Goal: Task Accomplishment & Management: Manage account settings

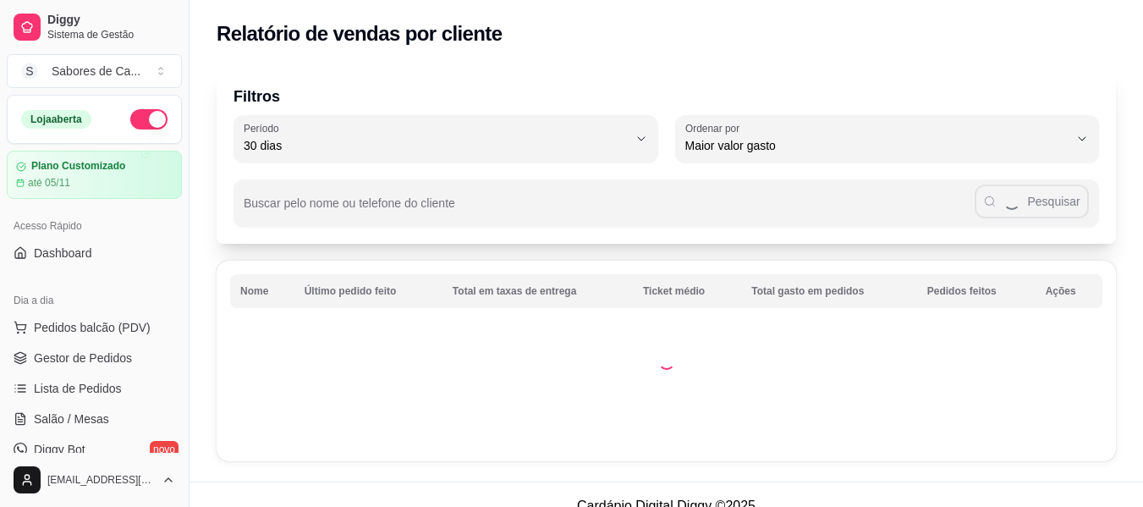
select select "30"
select select "HIGHEST_TOTAL_SPENT_WITH_ORDERS"
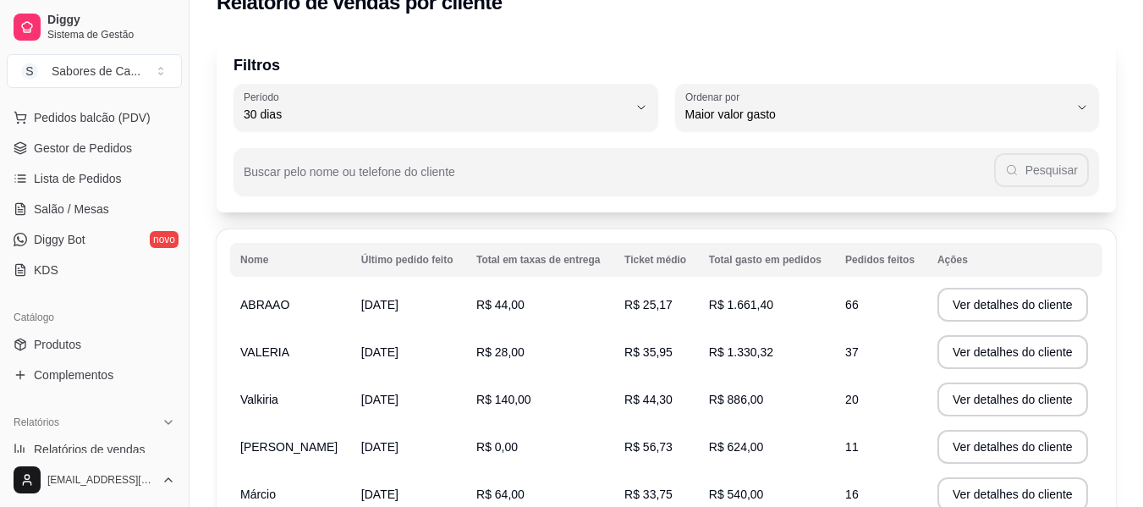
scroll to position [179, 0]
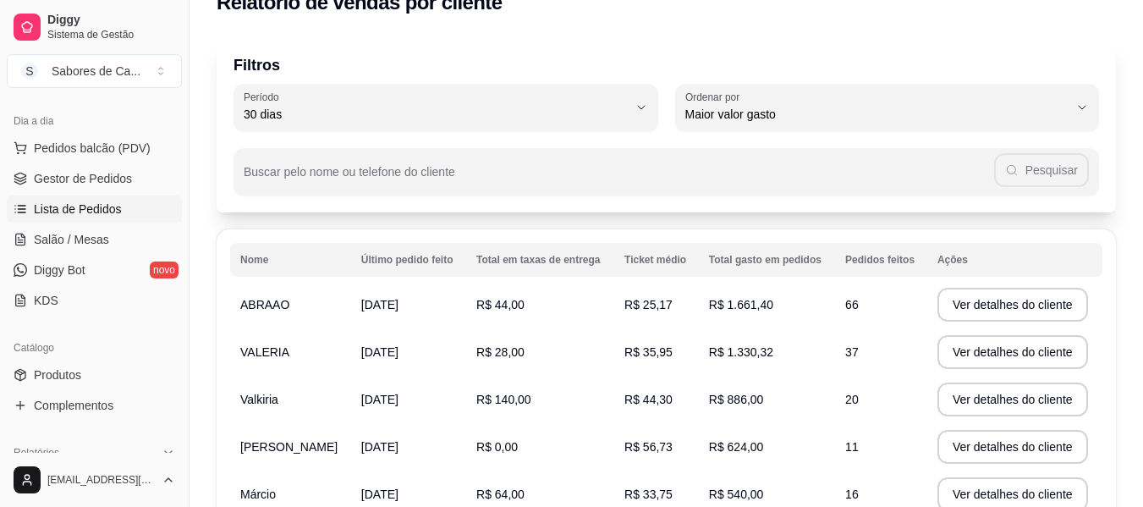
click at [108, 204] on span "Lista de Pedidos" at bounding box center [78, 208] width 88 height 17
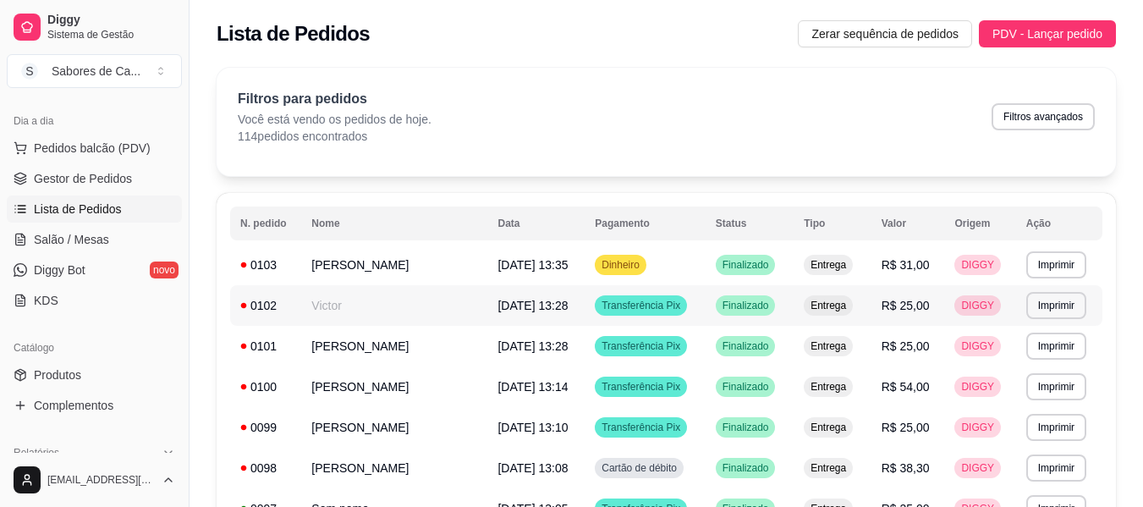
click at [430, 298] on td "Victor" at bounding box center [394, 305] width 186 height 41
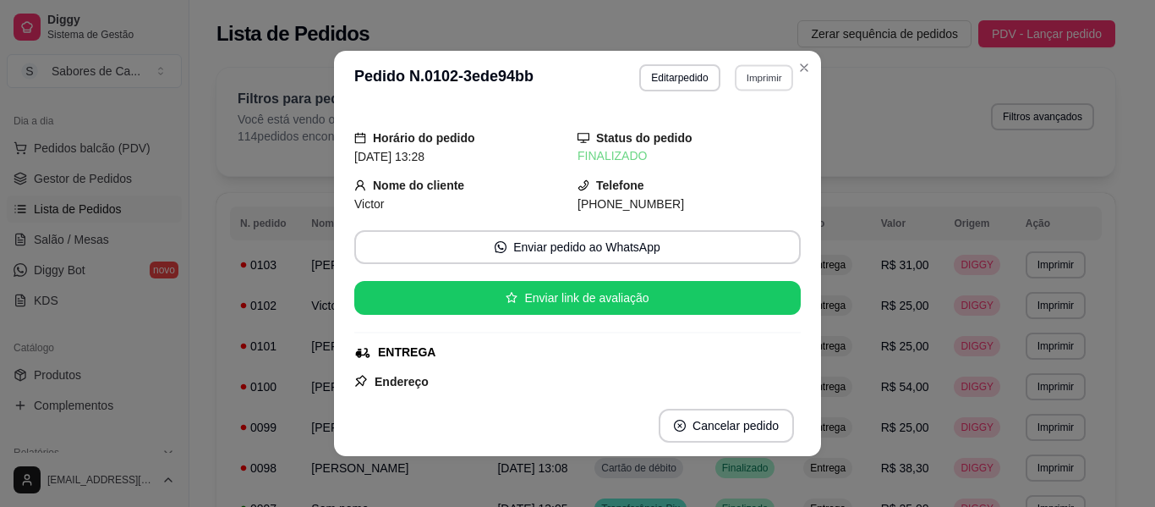
click at [761, 82] on button "Imprimir" at bounding box center [764, 77] width 58 height 26
click at [738, 143] on button "IMPRESSORA" at bounding box center [727, 136] width 118 height 26
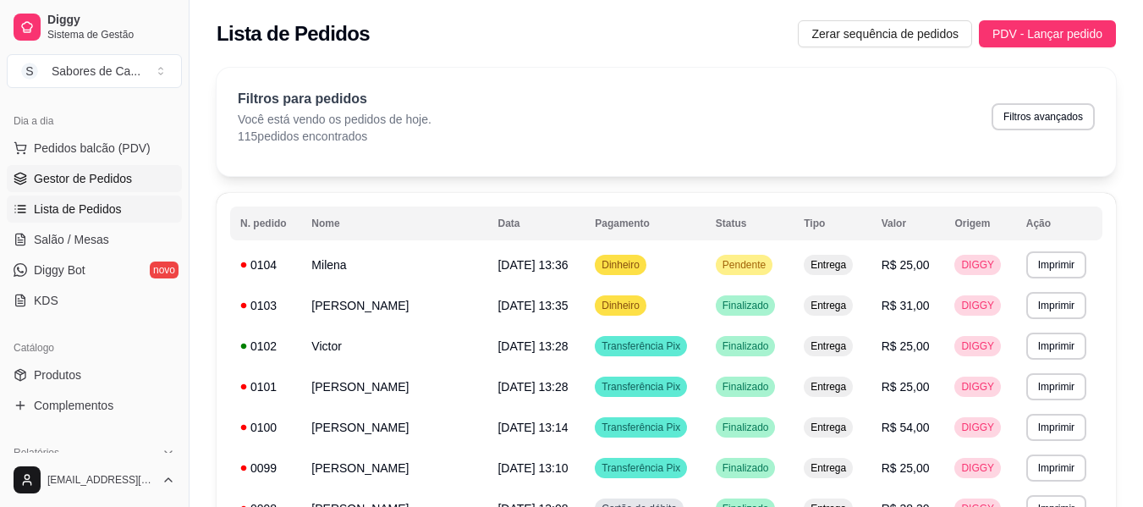
click at [133, 174] on link "Gestor de Pedidos" at bounding box center [94, 178] width 175 height 27
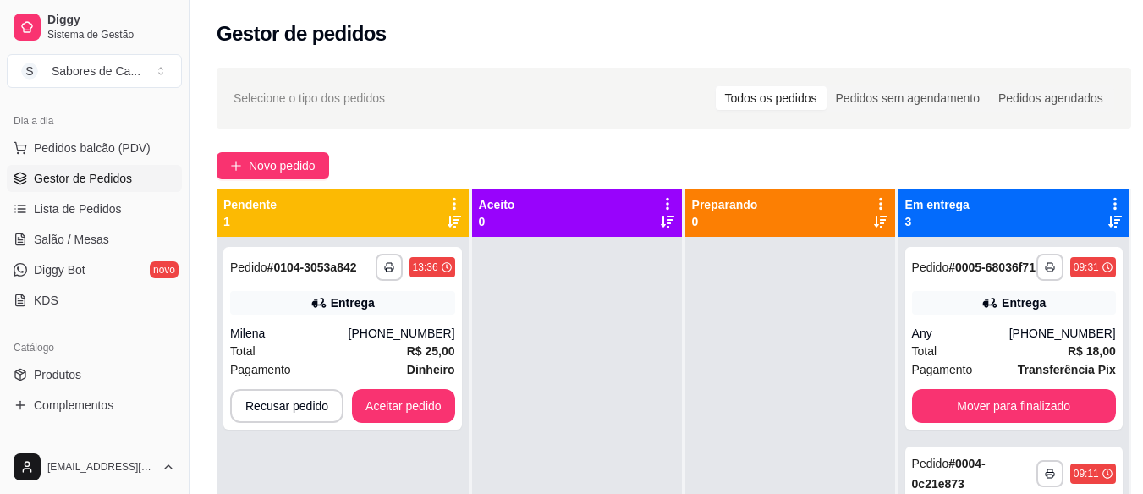
drag, startPoint x: 1124, startPoint y: 89, endPoint x: 1147, endPoint y: 90, distance: 22.9
click at [1142, 90] on html "**********" at bounding box center [571, 247] width 1143 height 494
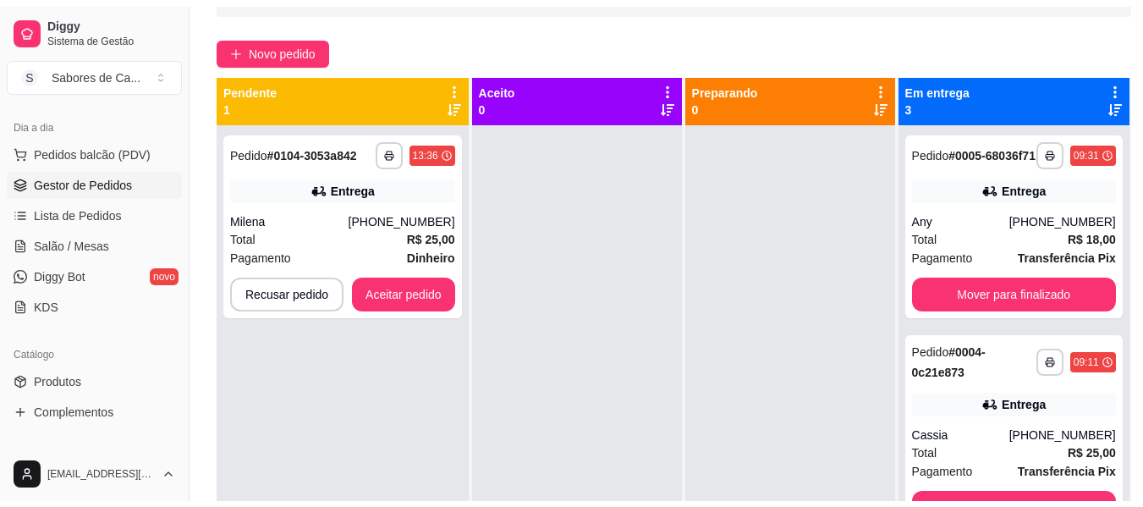
scroll to position [145, 0]
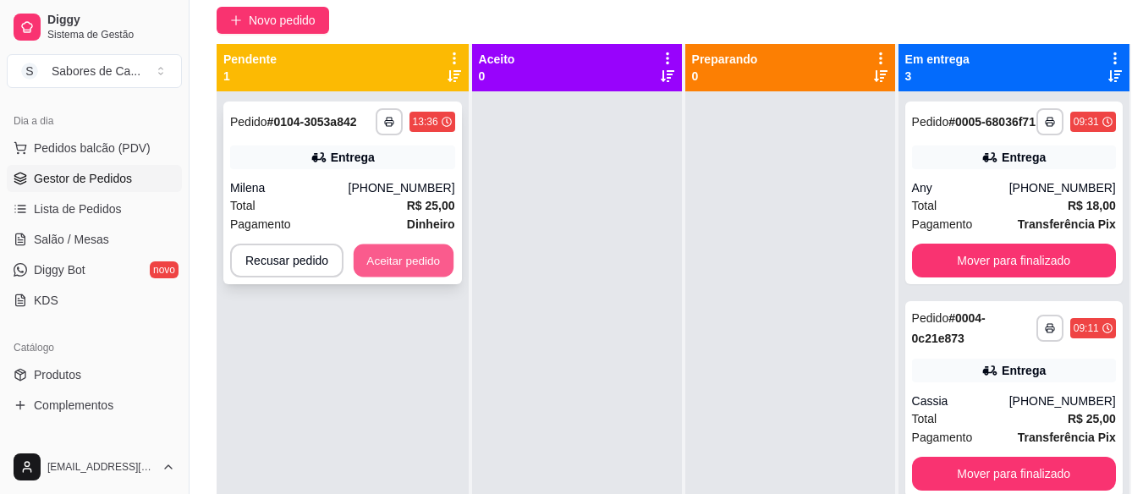
click at [427, 250] on button "Aceitar pedido" at bounding box center [404, 260] width 100 height 33
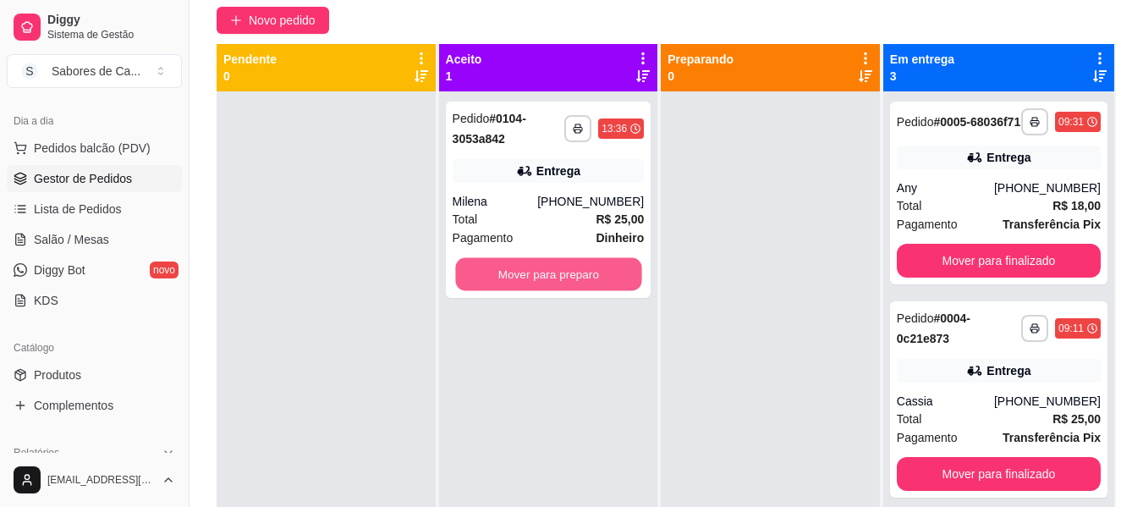
click at [619, 275] on button "Mover para preparo" at bounding box center [548, 274] width 186 height 33
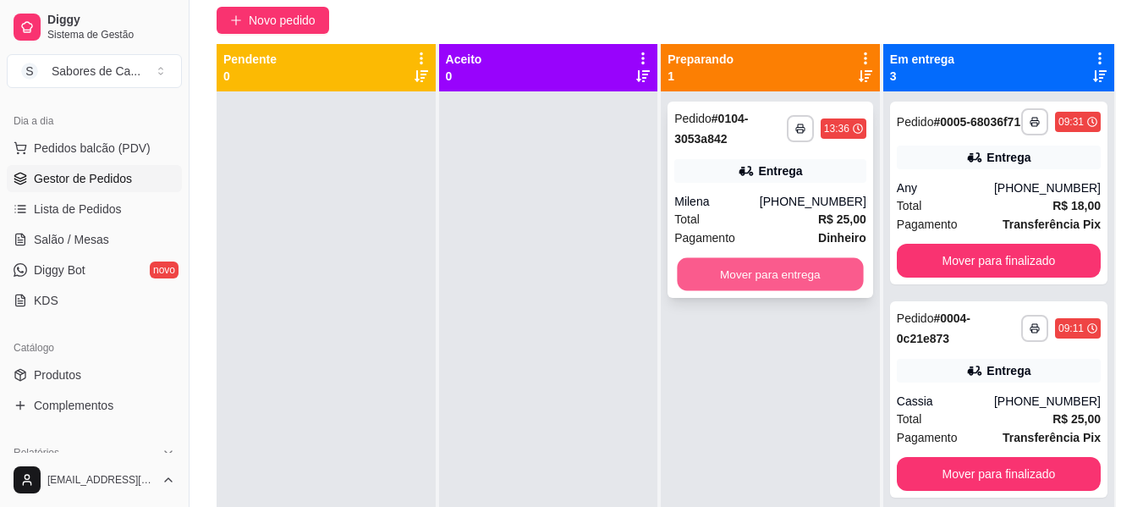
click at [771, 273] on button "Mover para entrega" at bounding box center [771, 274] width 186 height 33
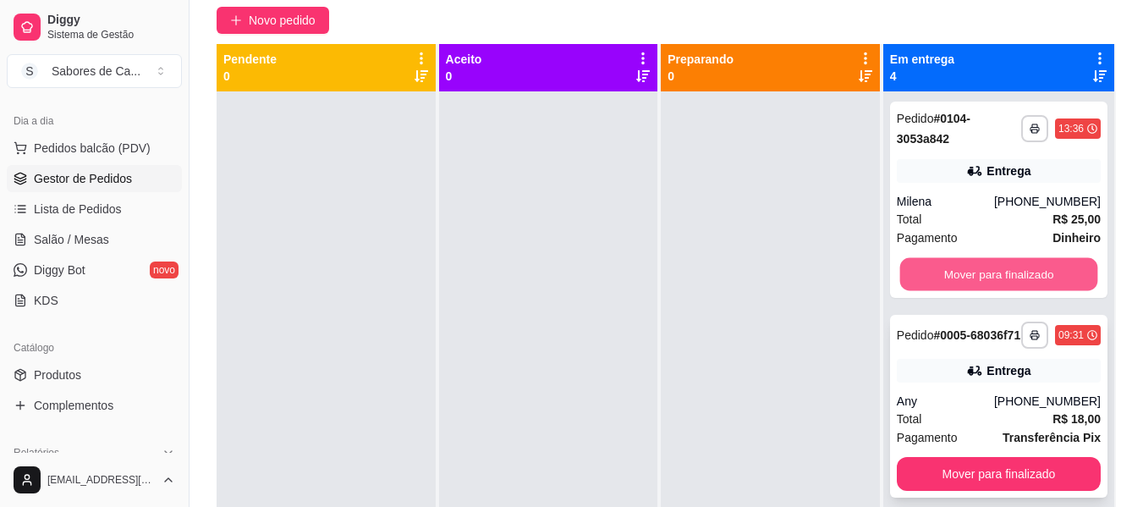
click at [951, 278] on button "Mover para finalizado" at bounding box center [998, 274] width 198 height 33
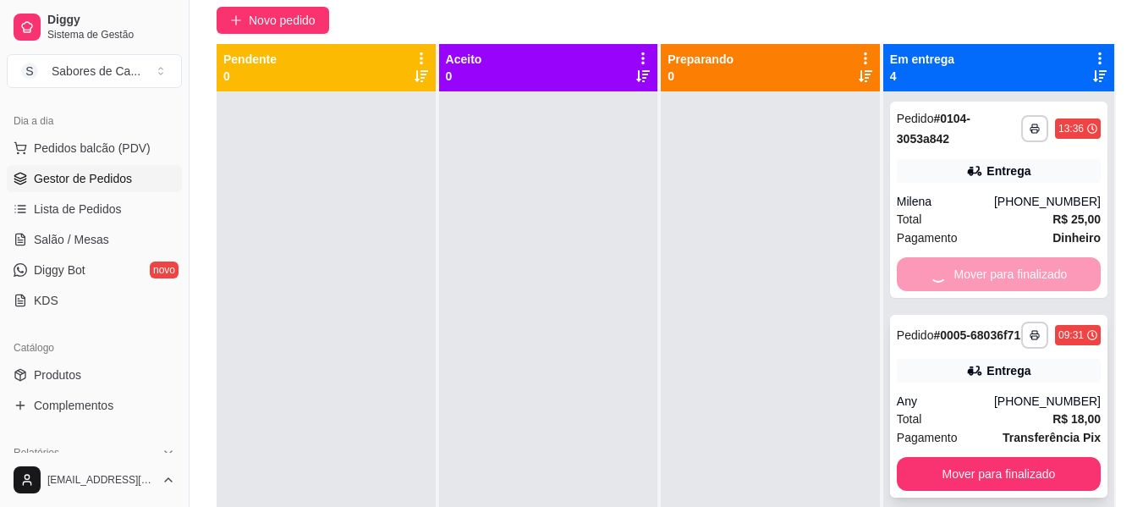
click at [951, 278] on div "Mover para finalizado" at bounding box center [999, 274] width 204 height 34
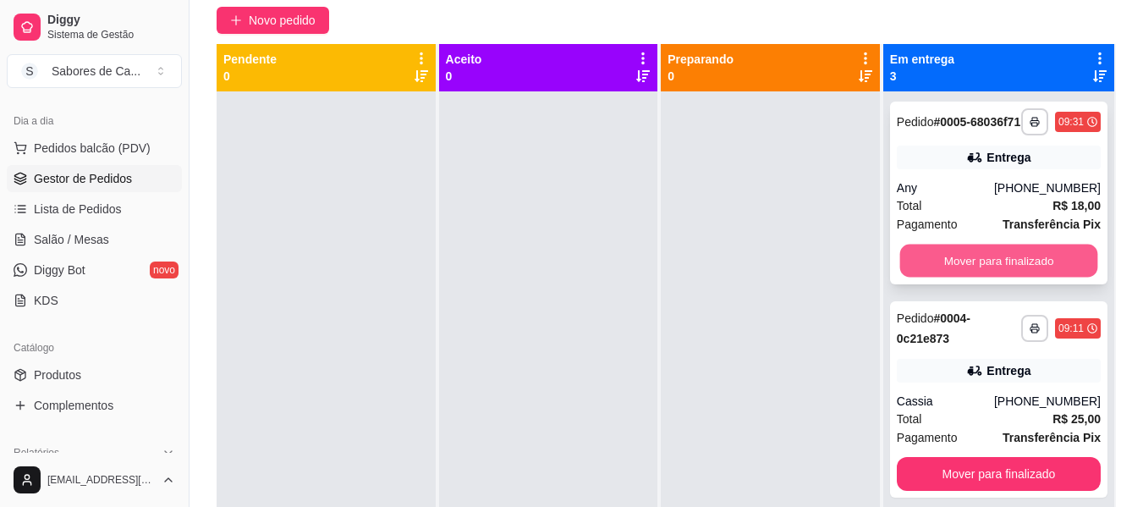
click at [951, 277] on button "Mover para finalizado" at bounding box center [998, 260] width 198 height 33
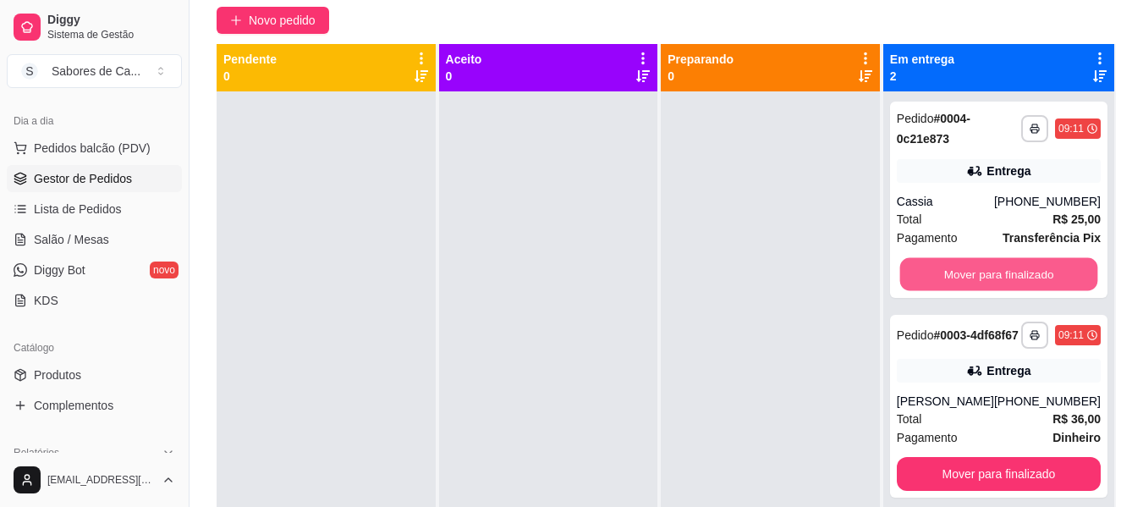
click at [951, 278] on button "Mover para finalizado" at bounding box center [998, 274] width 198 height 33
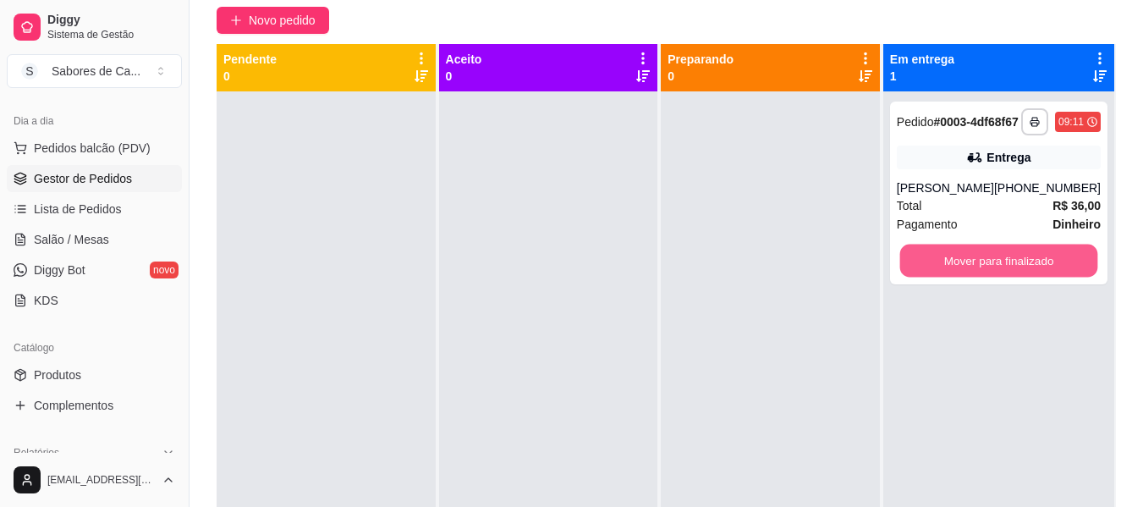
click at [951, 277] on button "Mover para finalizado" at bounding box center [998, 260] width 198 height 33
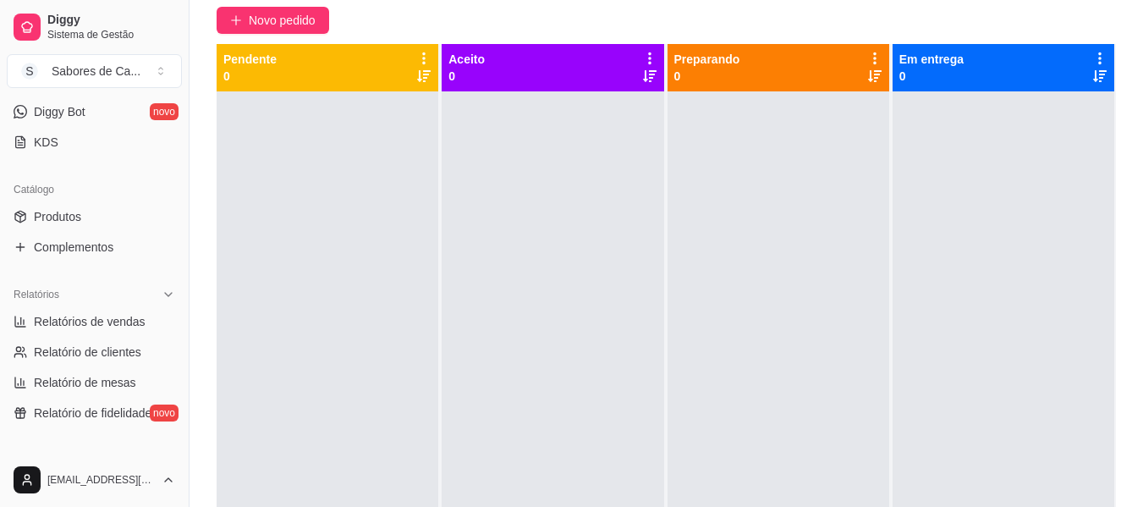
scroll to position [390, 0]
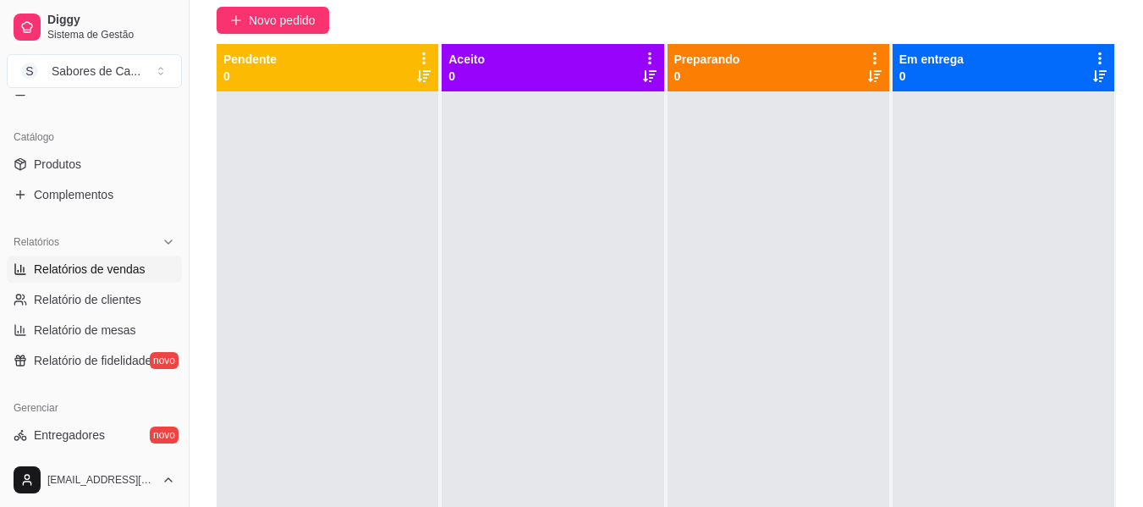
click at [120, 269] on span "Relatórios de vendas" at bounding box center [90, 269] width 112 height 17
select select "ALL"
select select "0"
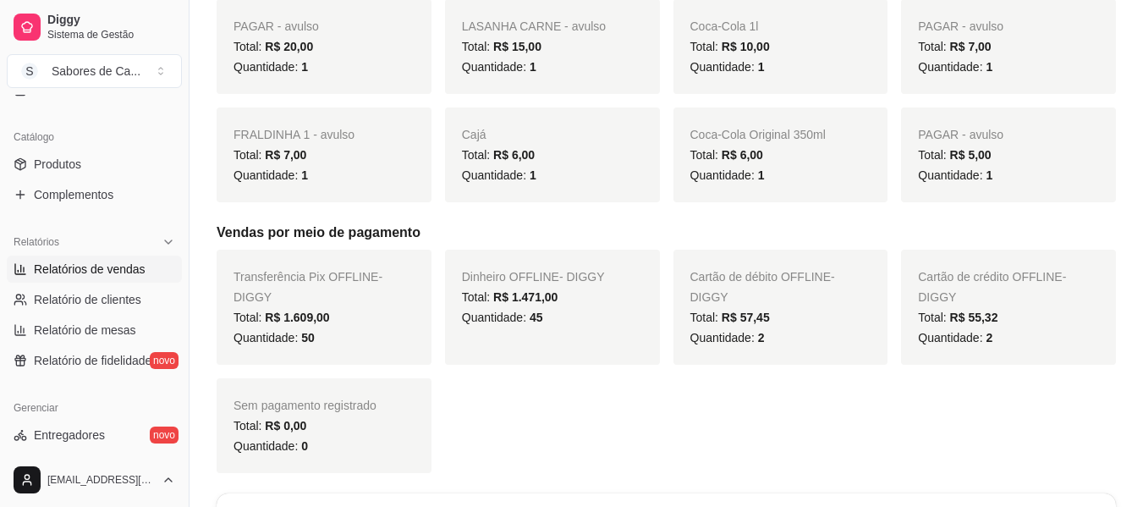
scroll to position [885, 0]
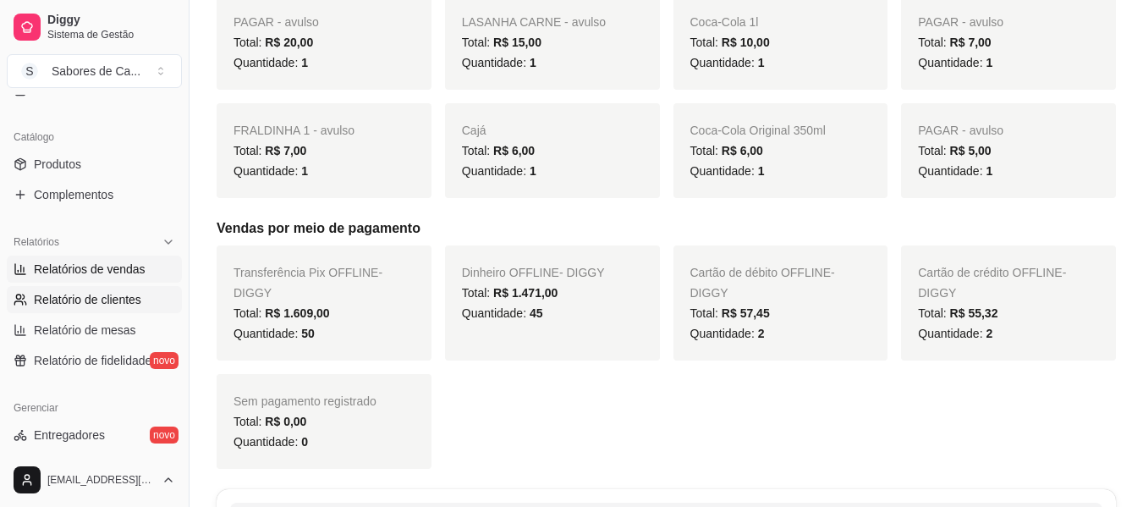
click at [105, 297] on span "Relatório de clientes" at bounding box center [87, 299] width 107 height 17
select select "30"
select select "HIGHEST_TOTAL_SPENT_WITH_ORDERS"
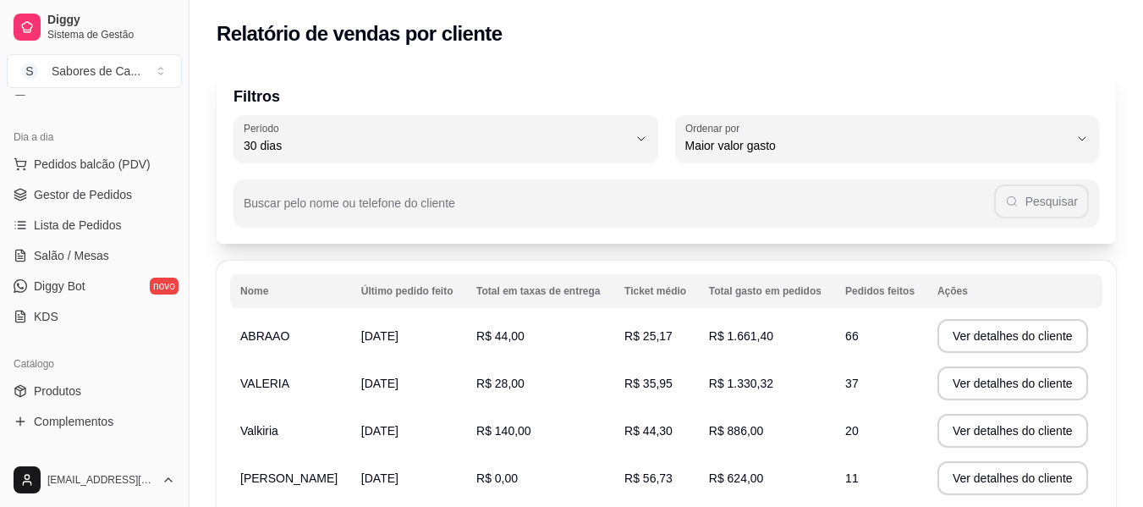
scroll to position [144, 0]
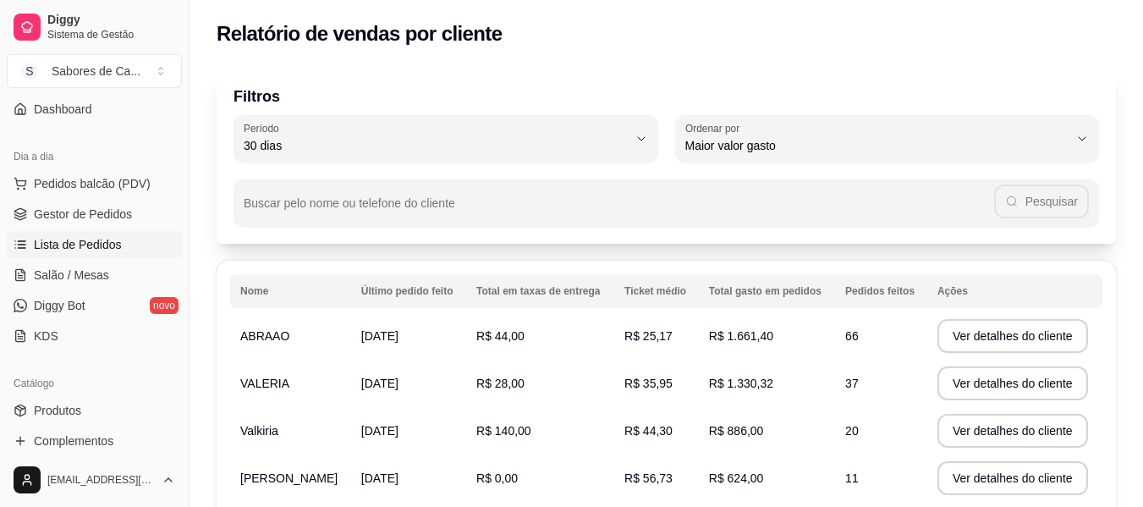
click at [125, 241] on link "Lista de Pedidos" at bounding box center [94, 244] width 175 height 27
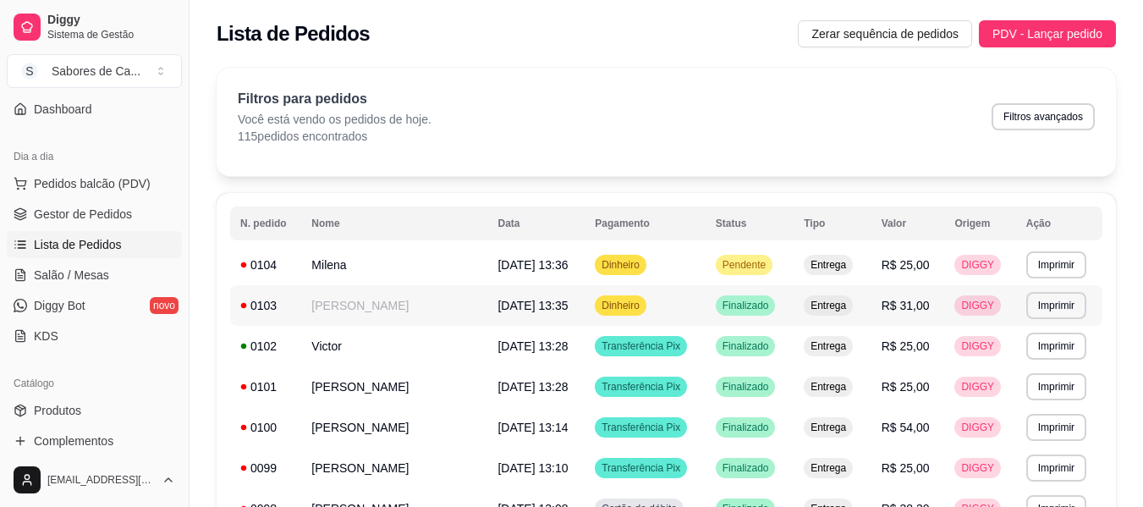
click at [428, 297] on td "[PERSON_NAME]" at bounding box center [394, 305] width 186 height 41
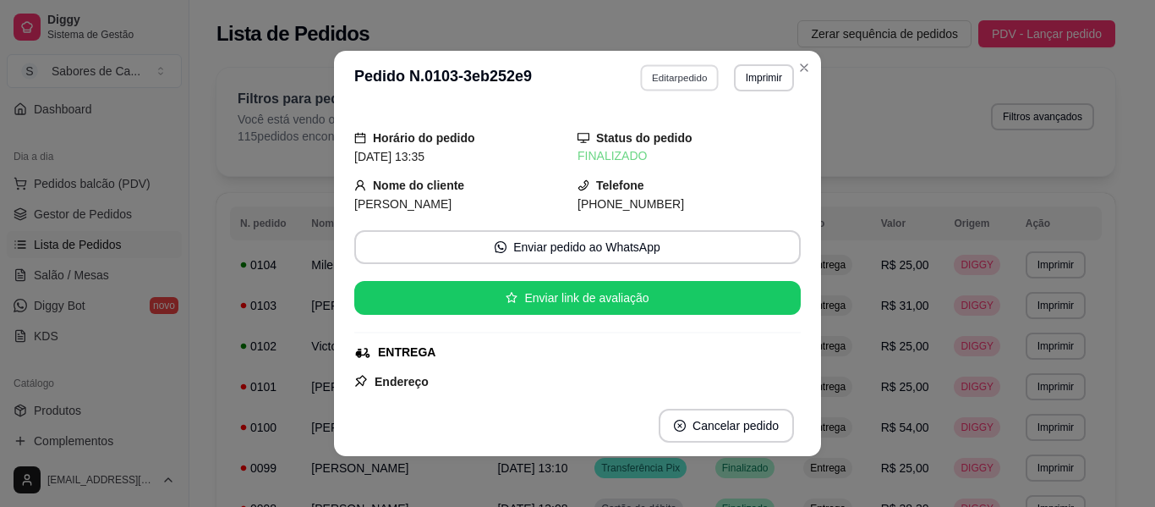
click at [678, 70] on button "Editar pedido" at bounding box center [680, 77] width 79 height 26
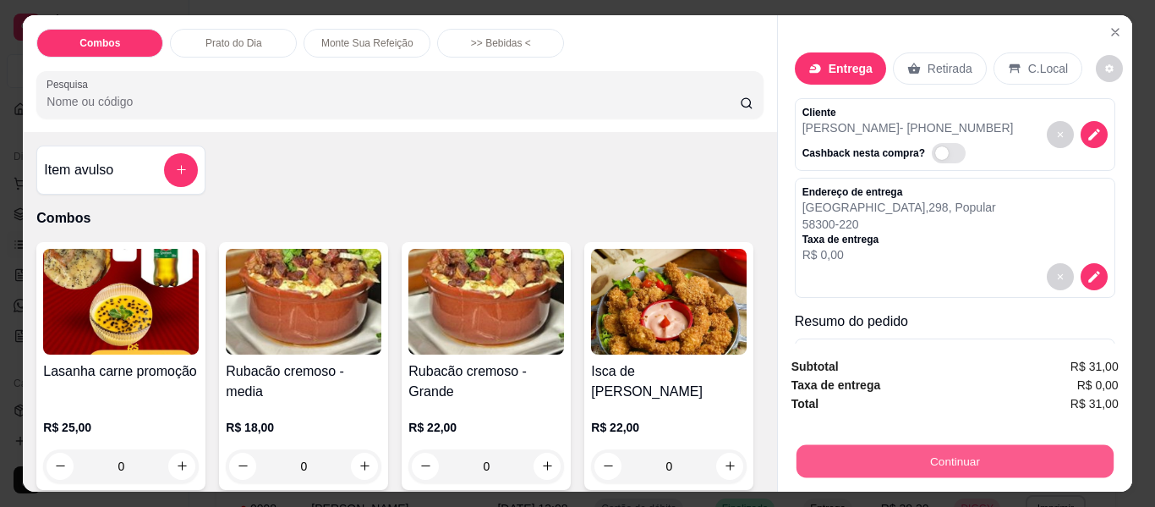
click at [845, 447] on button "Continuar" at bounding box center [954, 461] width 317 height 33
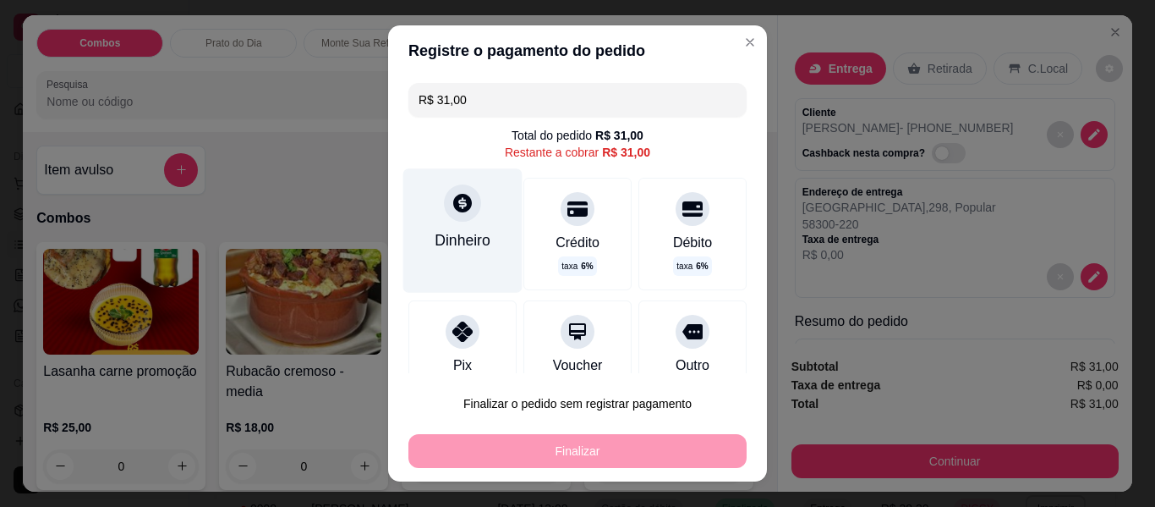
click at [464, 226] on div "Dinheiro" at bounding box center [462, 229] width 119 height 123
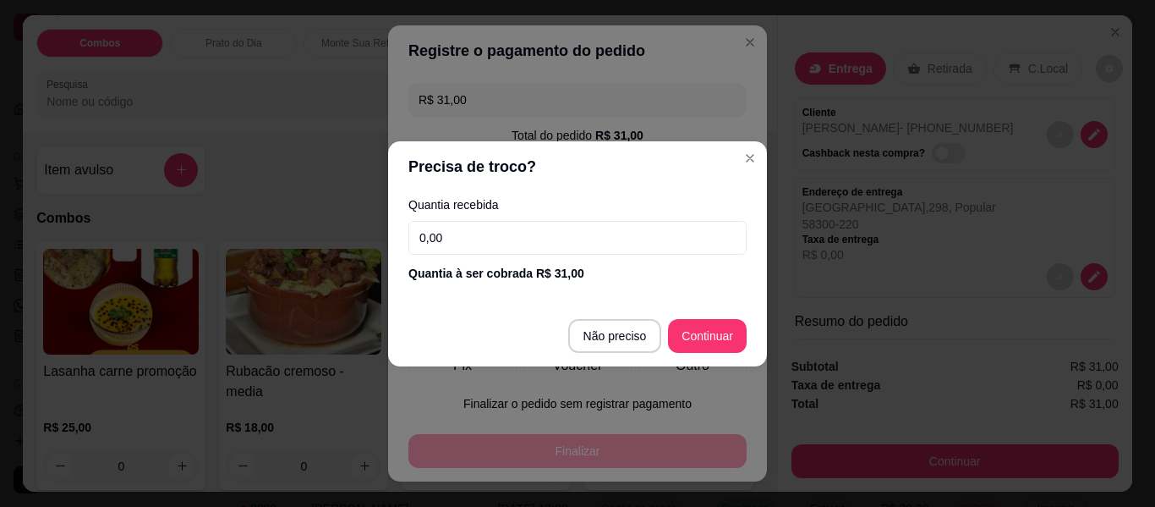
click at [493, 231] on input "0,00" at bounding box center [578, 238] width 338 height 34
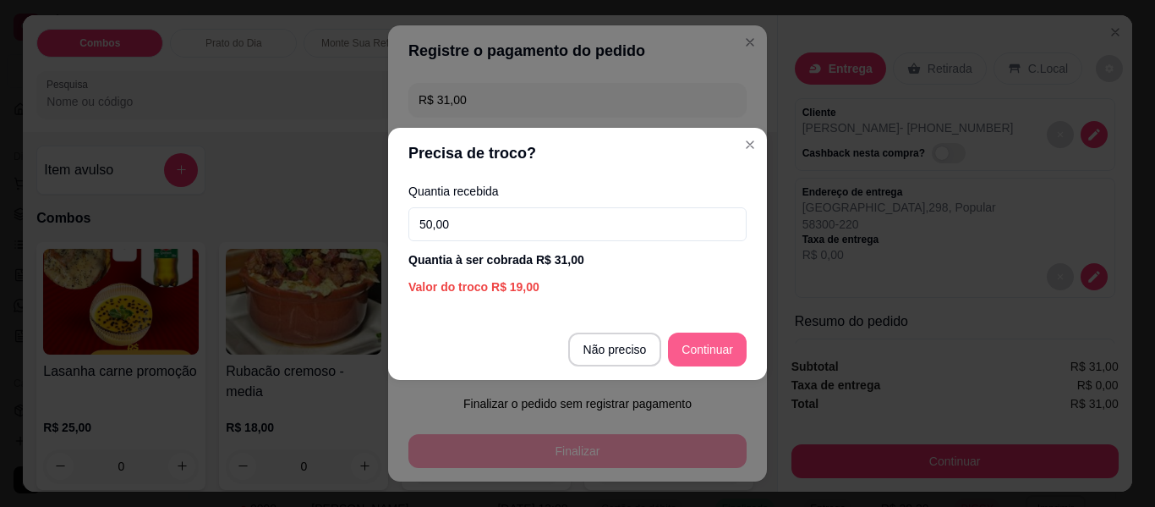
type input "50,00"
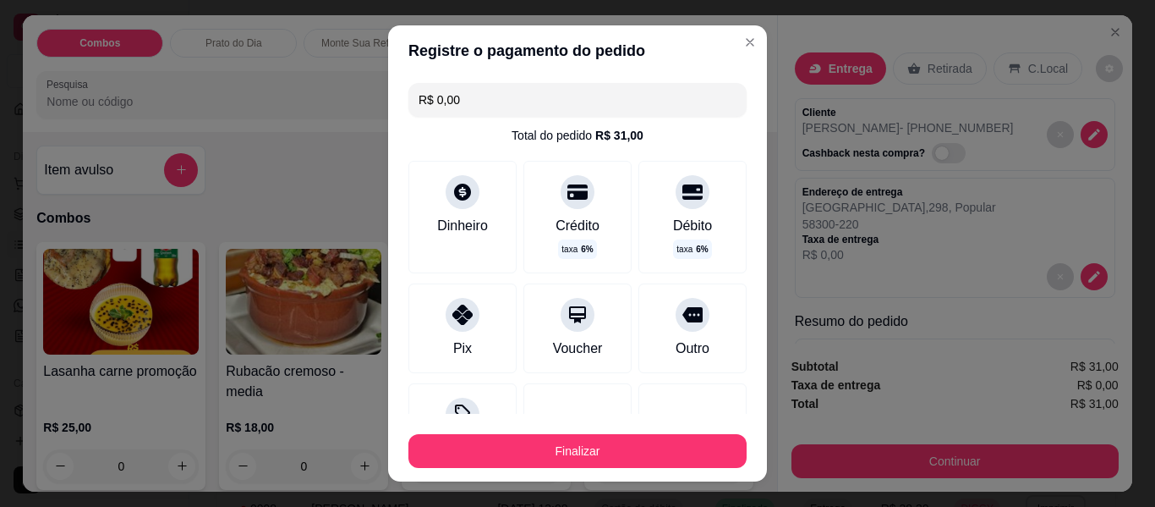
type input "R$ 0,00"
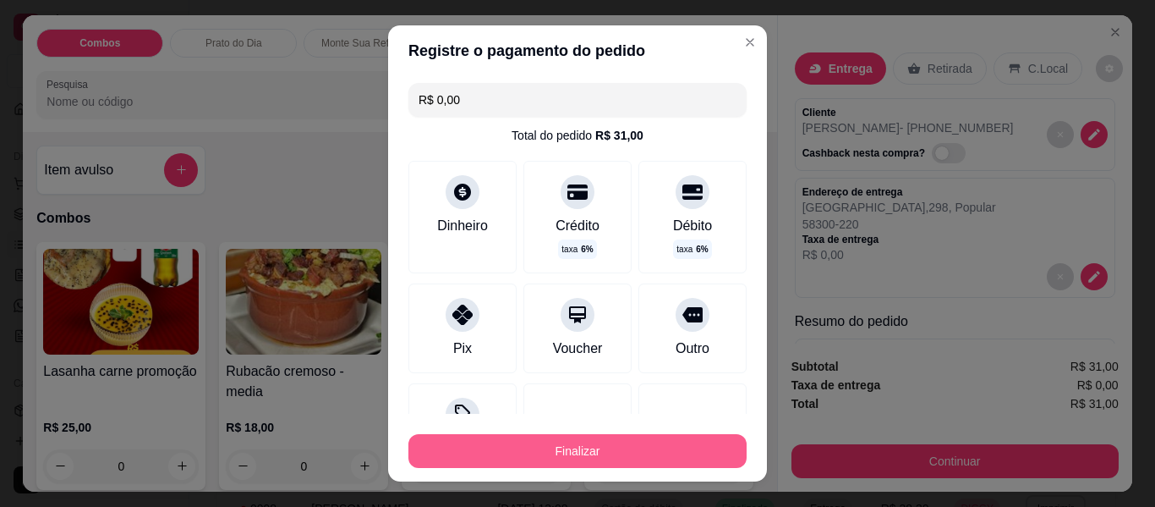
click at [666, 456] on button "Finalizar" at bounding box center [578, 451] width 338 height 34
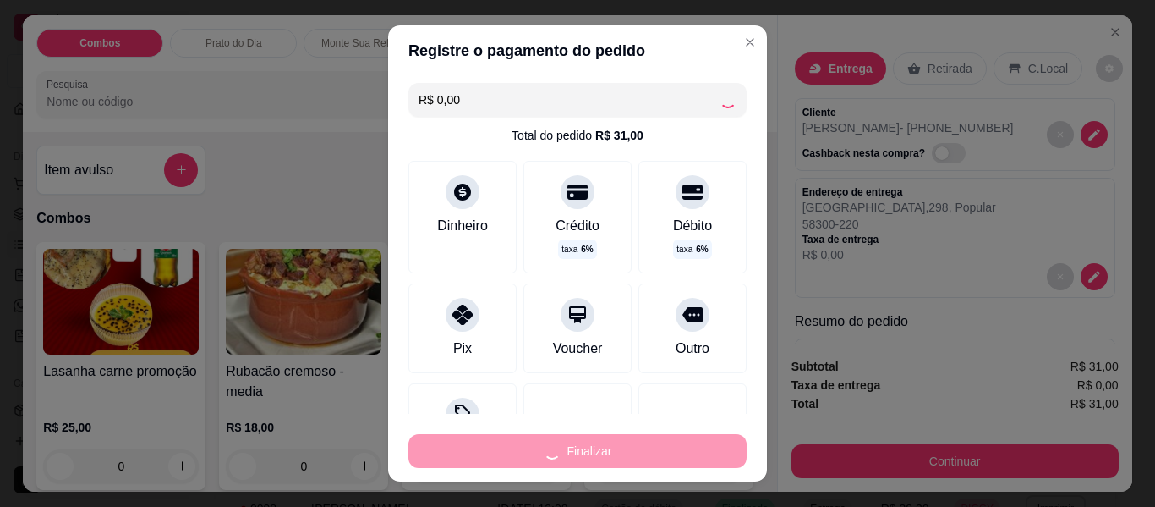
type input "0"
type input "-R$ 31,00"
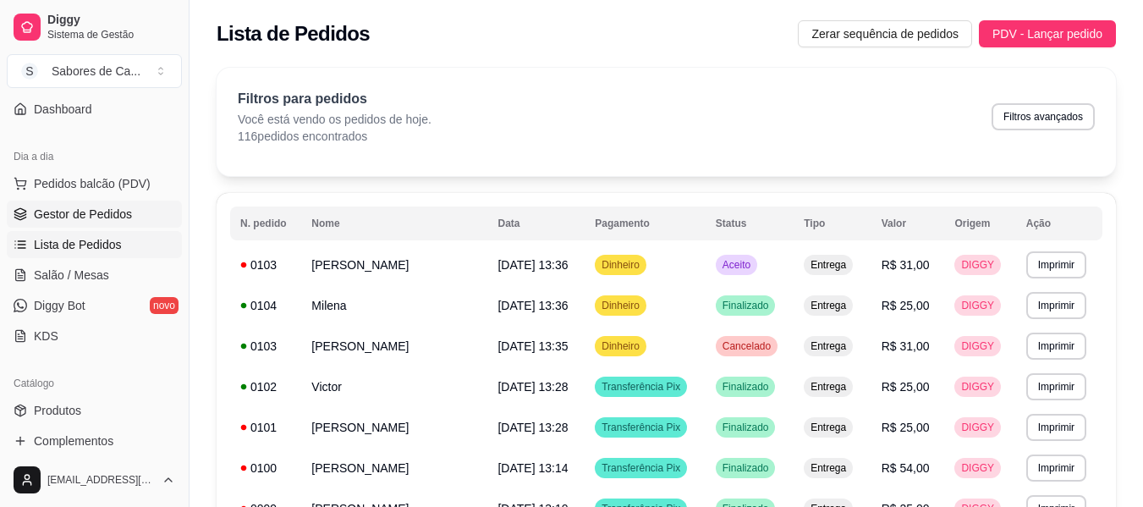
click at [91, 220] on span "Gestor de Pedidos" at bounding box center [83, 214] width 98 height 17
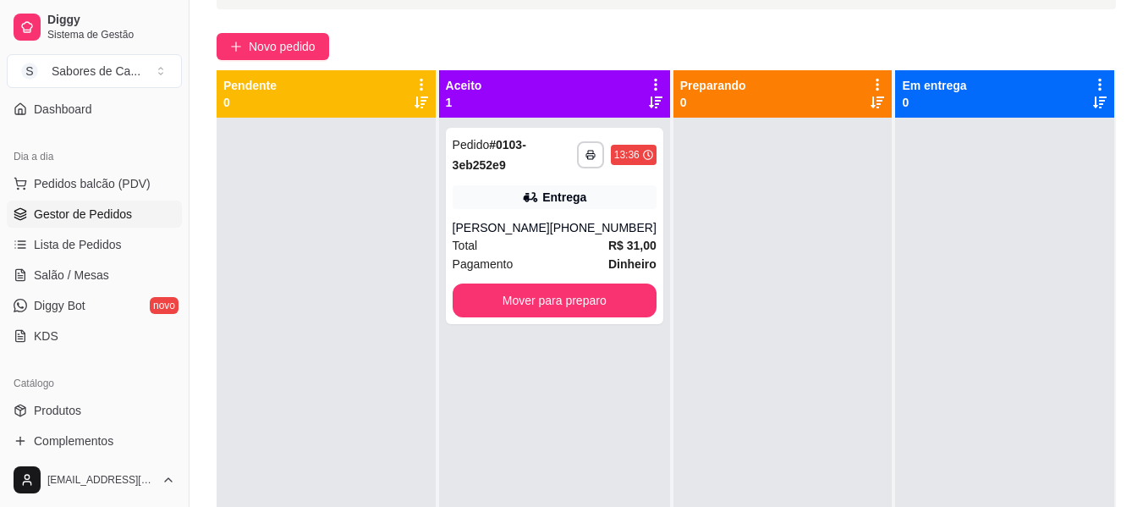
scroll to position [166, 0]
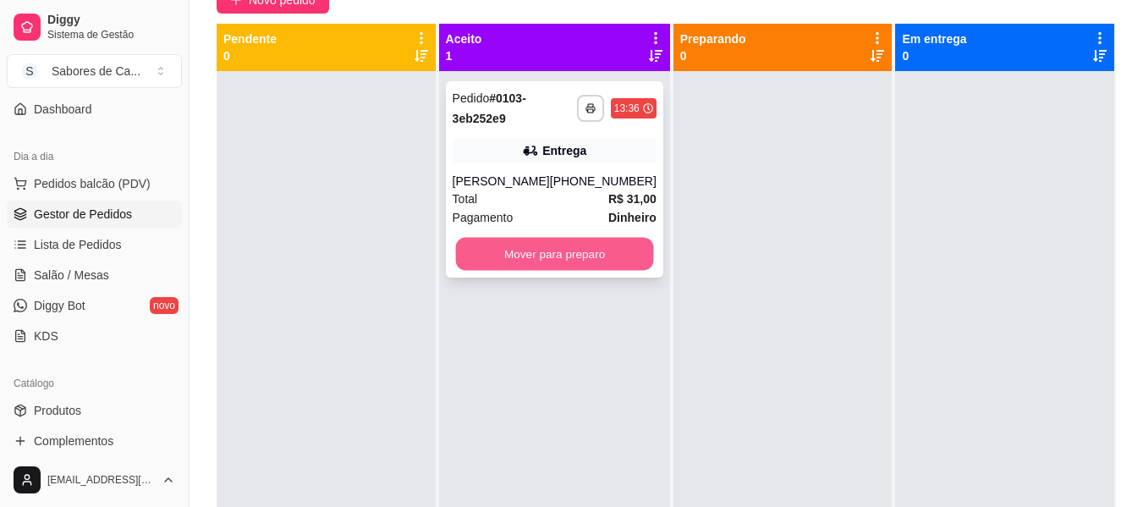
click at [591, 255] on button "Mover para preparo" at bounding box center [554, 254] width 198 height 33
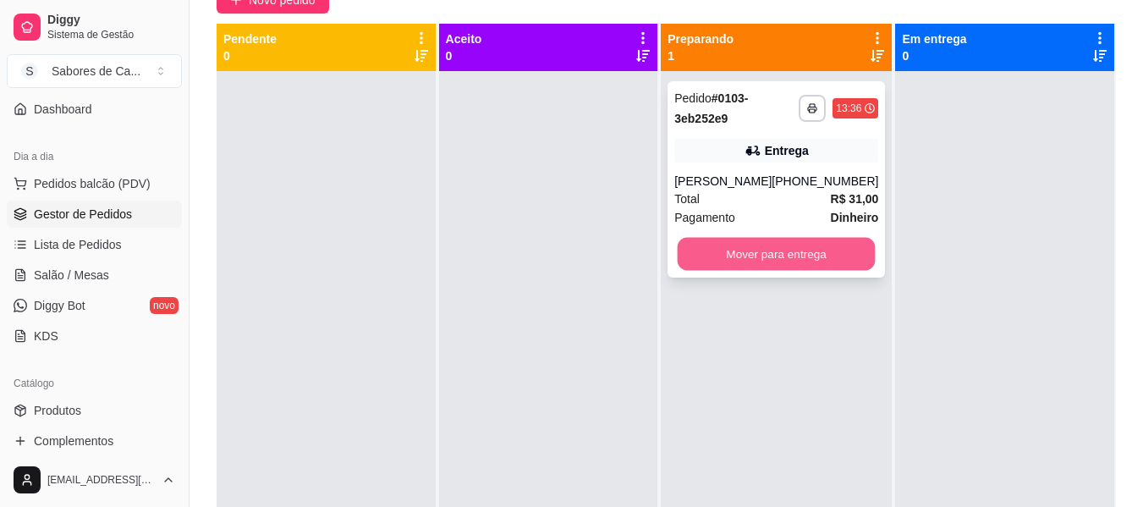
click at [817, 250] on button "Mover para entrega" at bounding box center [777, 254] width 198 height 33
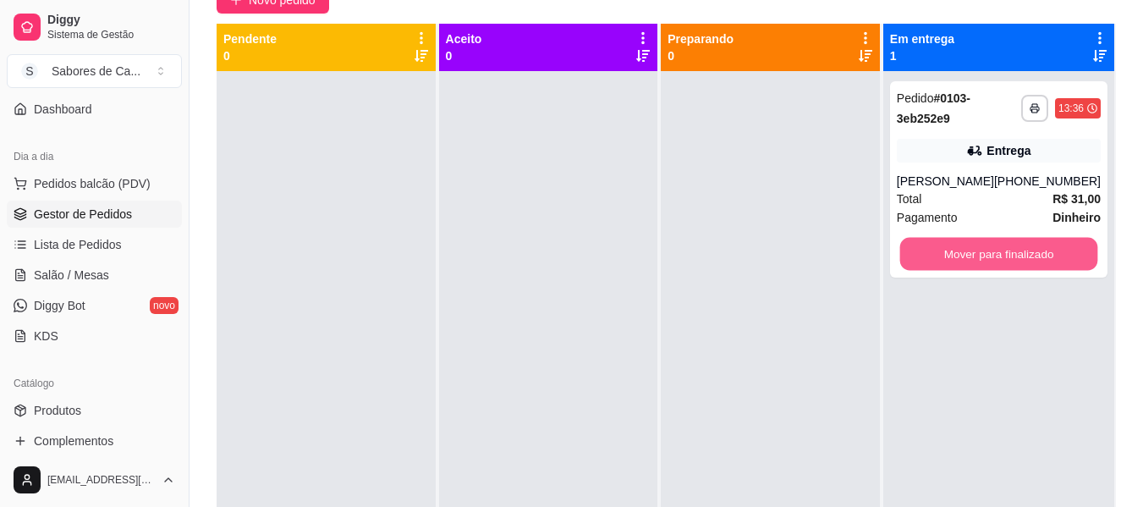
click at [955, 258] on button "Mover para finalizado" at bounding box center [998, 254] width 198 height 33
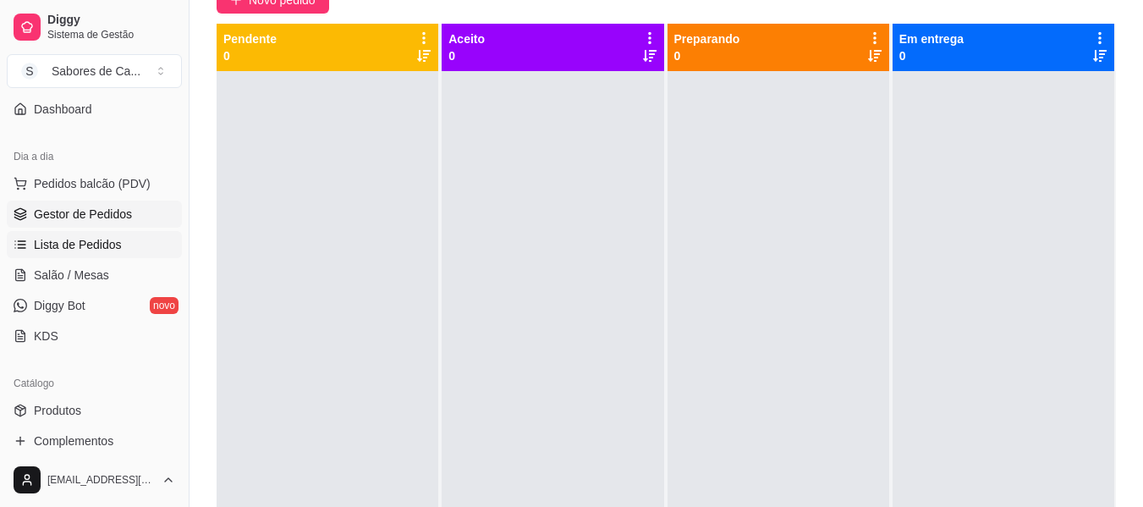
click at [123, 255] on link "Lista de Pedidos" at bounding box center [94, 244] width 175 height 27
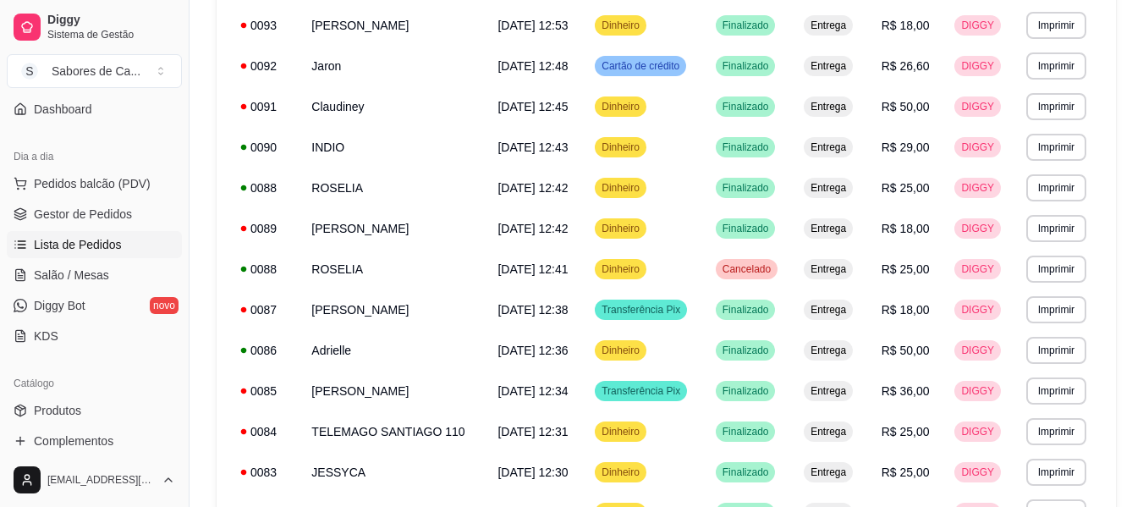
scroll to position [721, 0]
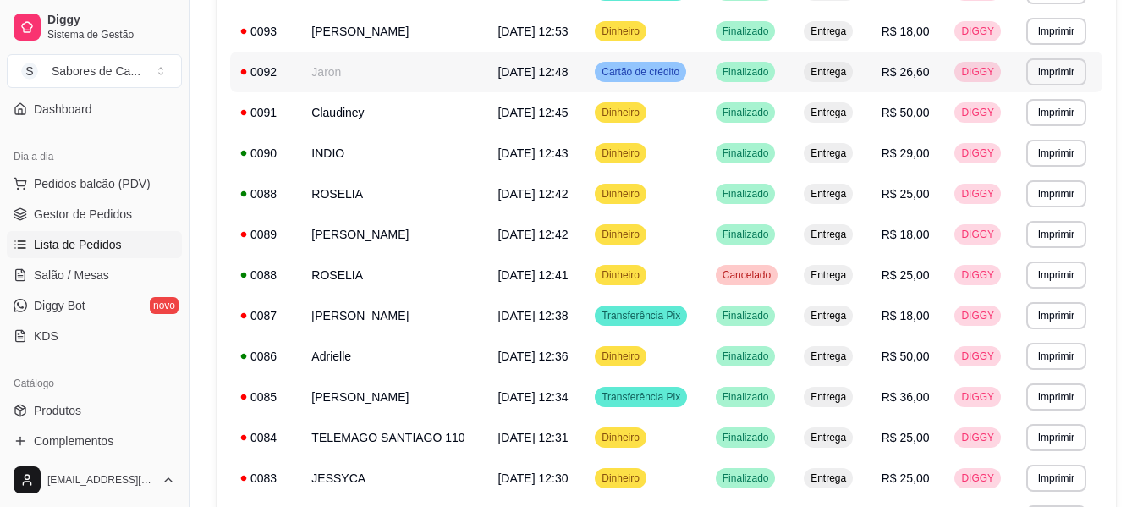
click at [703, 71] on td "Cartão de crédito" at bounding box center [644, 72] width 121 height 41
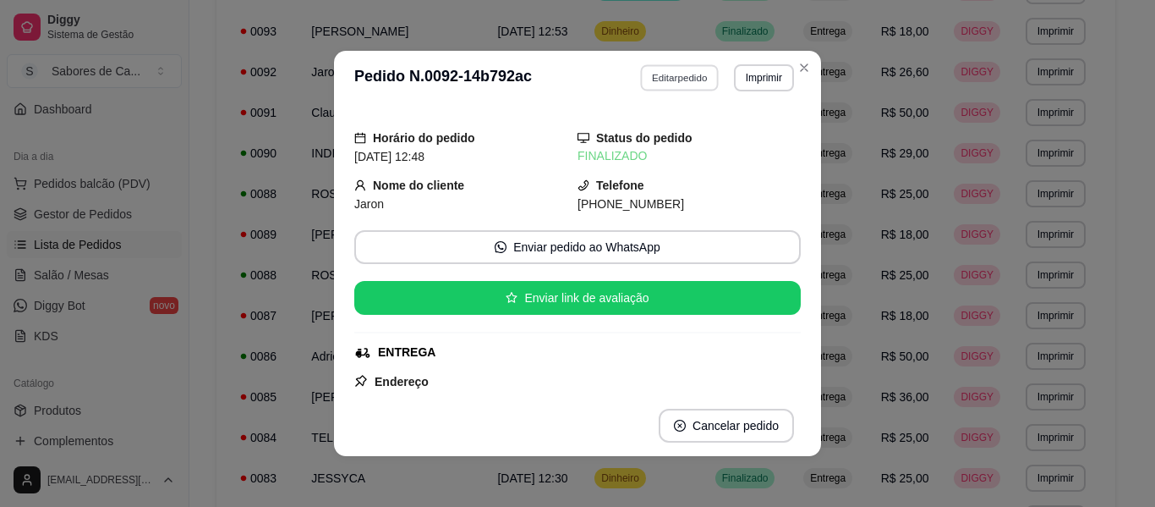
click at [685, 74] on button "Editar pedido" at bounding box center [680, 77] width 79 height 26
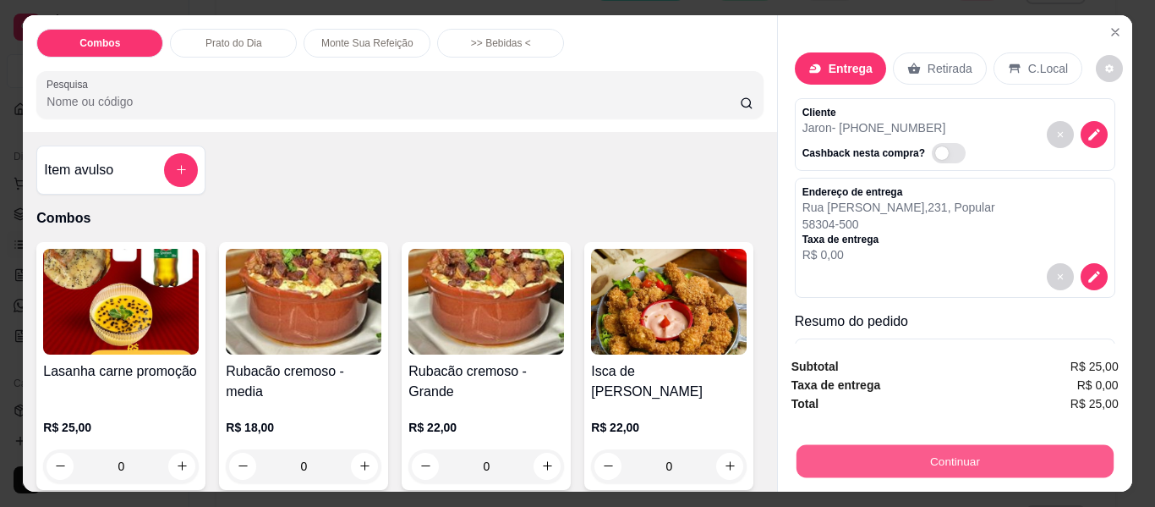
click at [872, 453] on button "Continuar" at bounding box center [954, 461] width 317 height 33
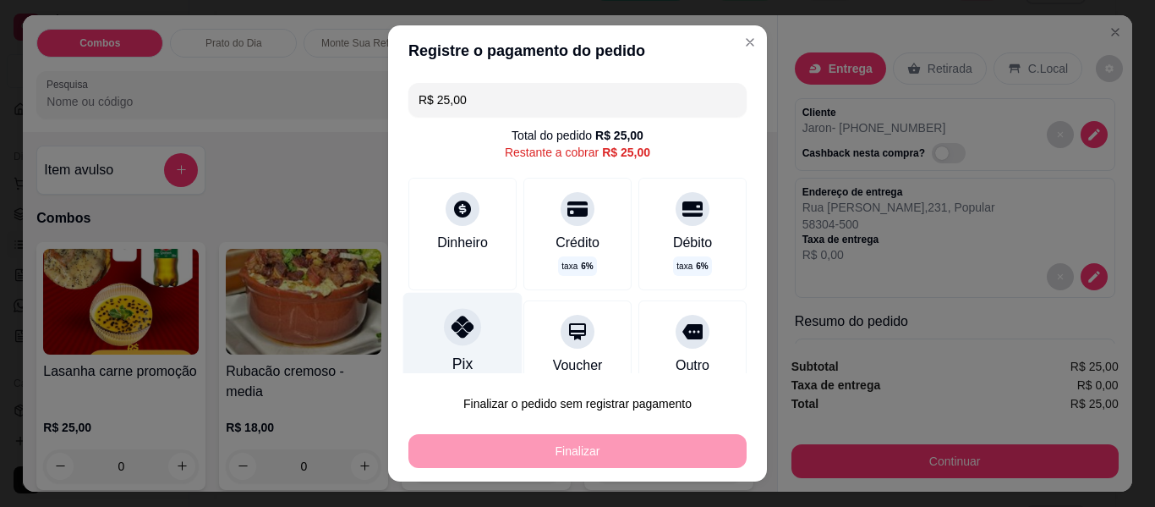
click at [454, 327] on icon at bounding box center [463, 326] width 22 height 22
type input "R$ 0,00"
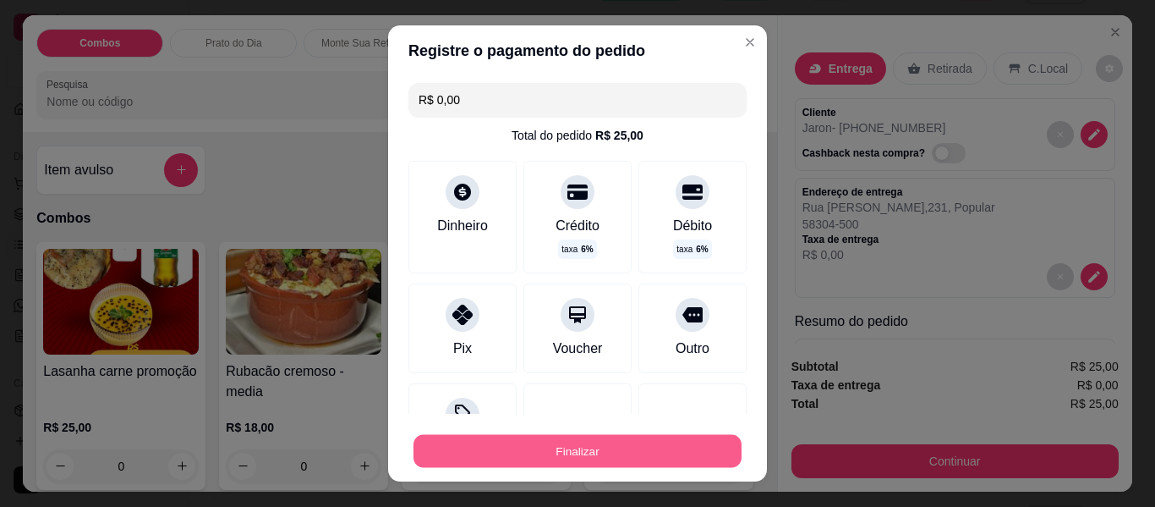
click at [495, 451] on button "Finalizar" at bounding box center [578, 451] width 328 height 33
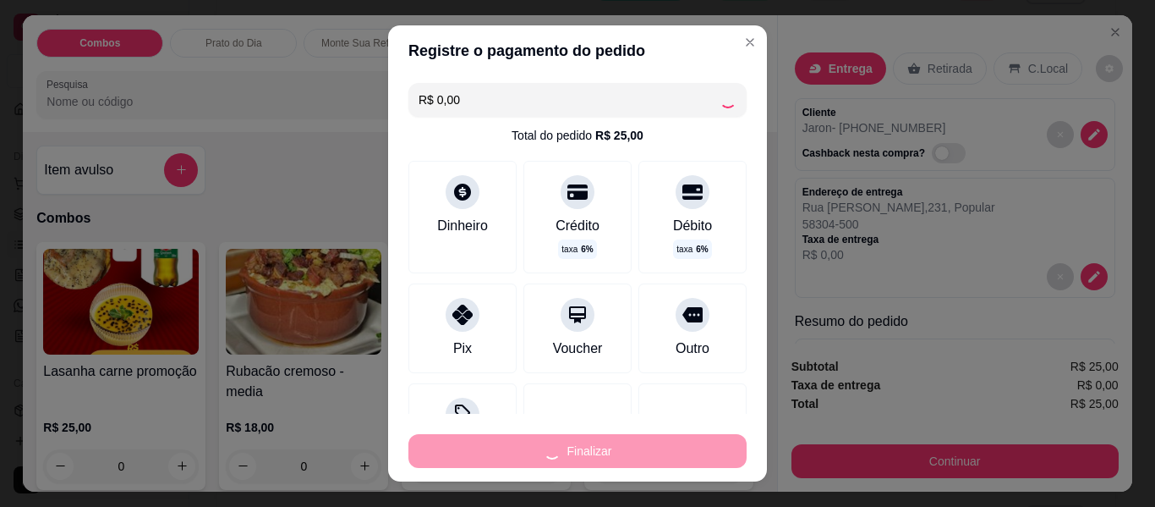
type input "0"
type input "-R$ 25,00"
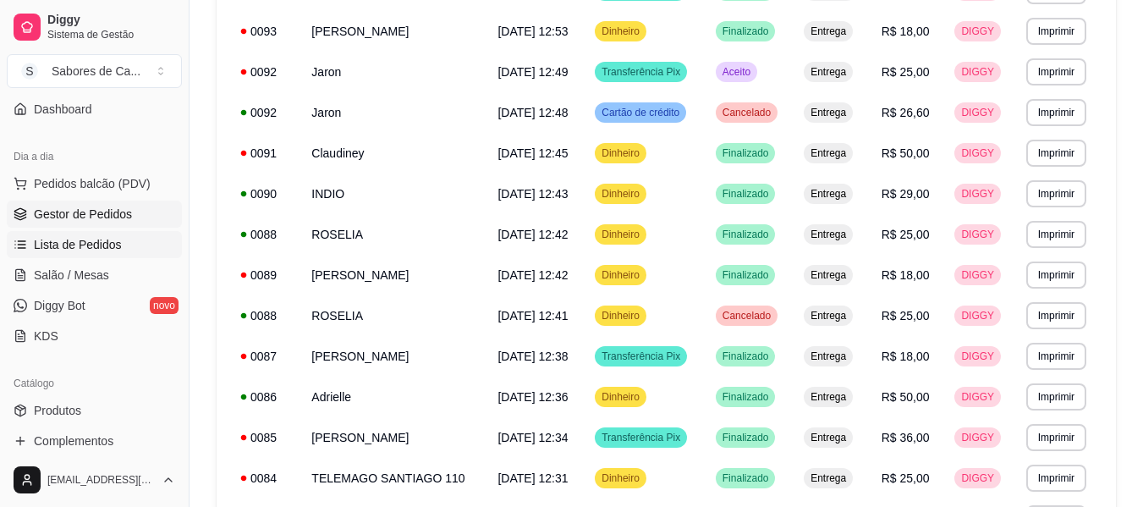
click at [85, 206] on span "Gestor de Pedidos" at bounding box center [83, 214] width 98 height 17
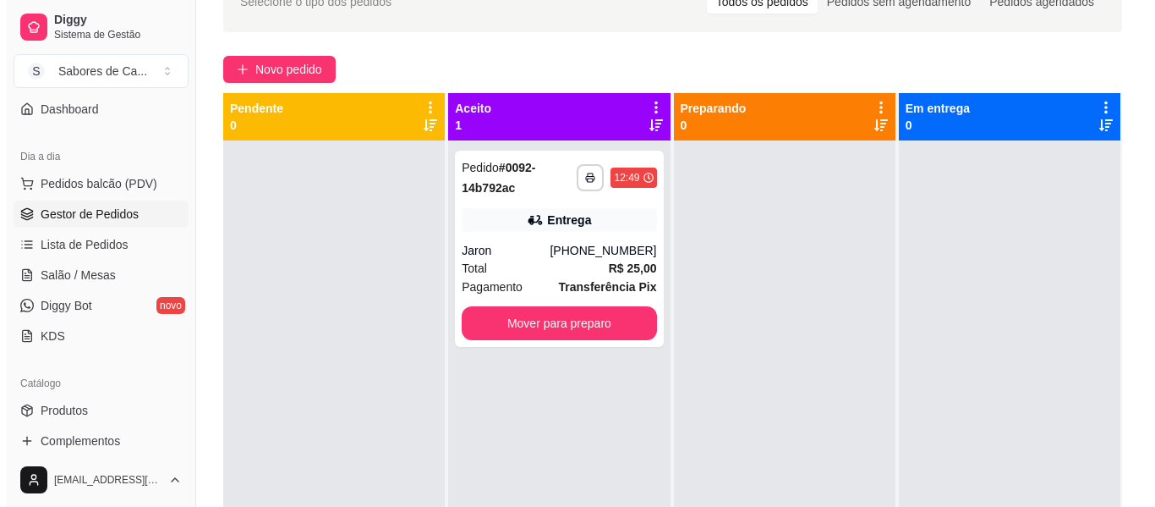
scroll to position [144, 0]
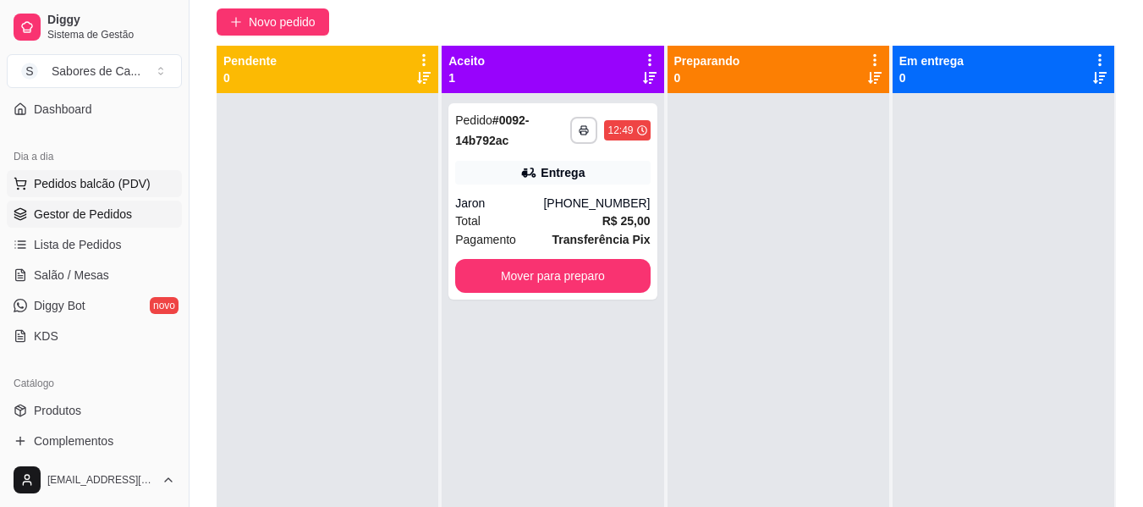
click at [140, 188] on span "Pedidos balcão (PDV)" at bounding box center [92, 183] width 117 height 17
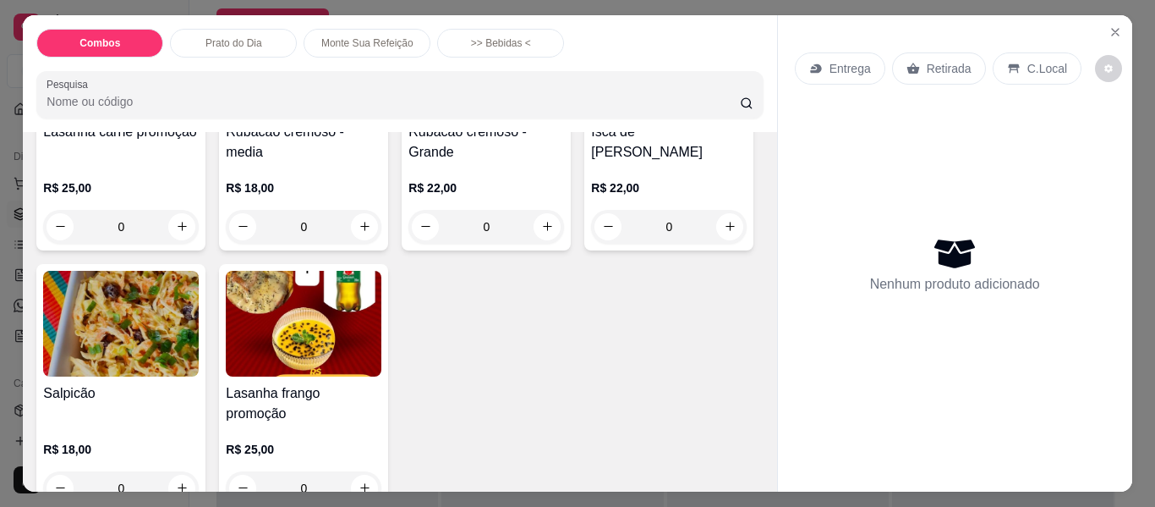
scroll to position [264, 0]
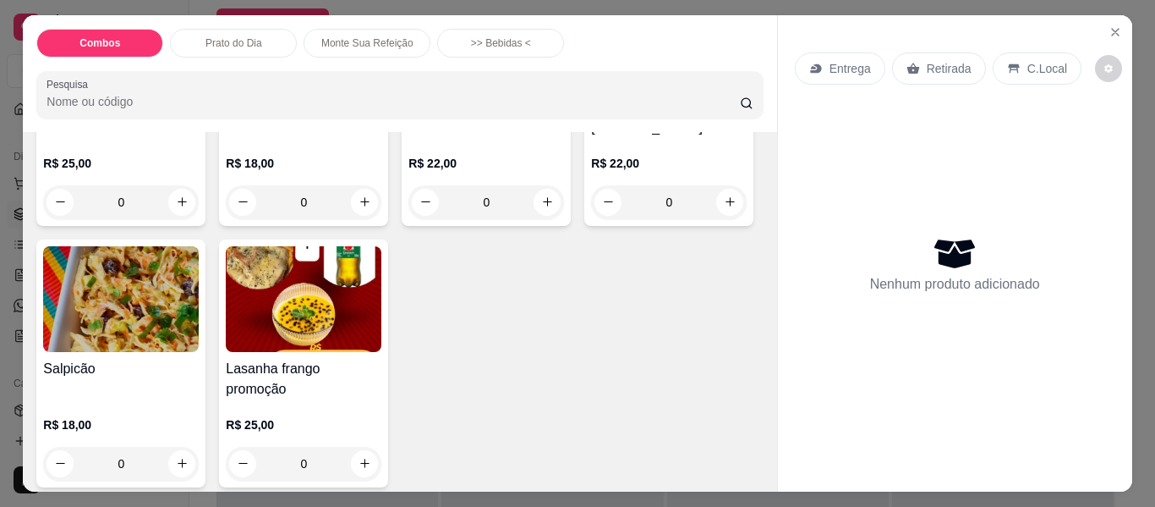
click at [381, 310] on img at bounding box center [304, 299] width 156 height 106
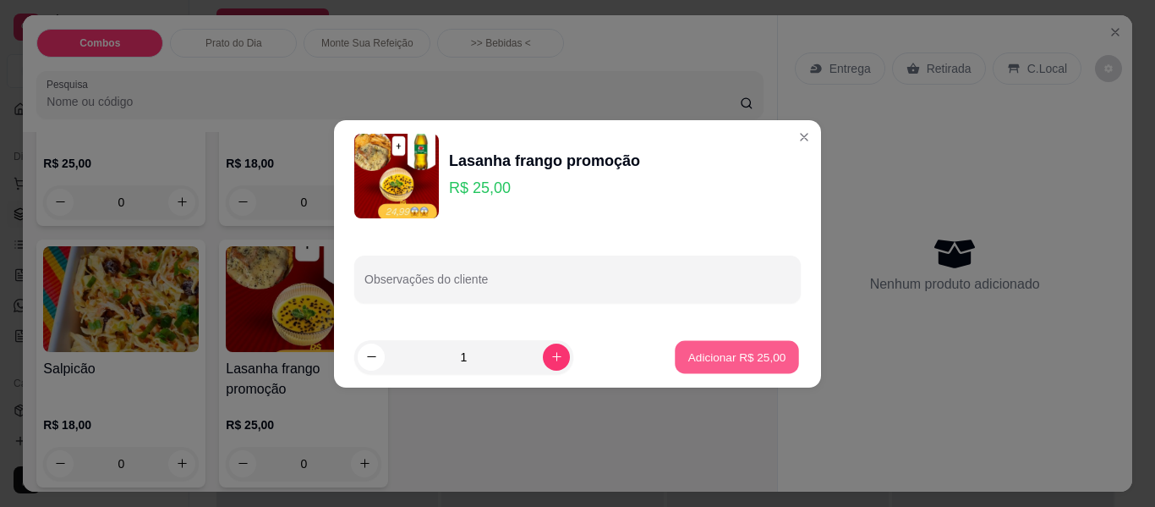
click at [734, 357] on p "Adicionar R$ 25,00" at bounding box center [738, 356] width 98 height 16
type input "1"
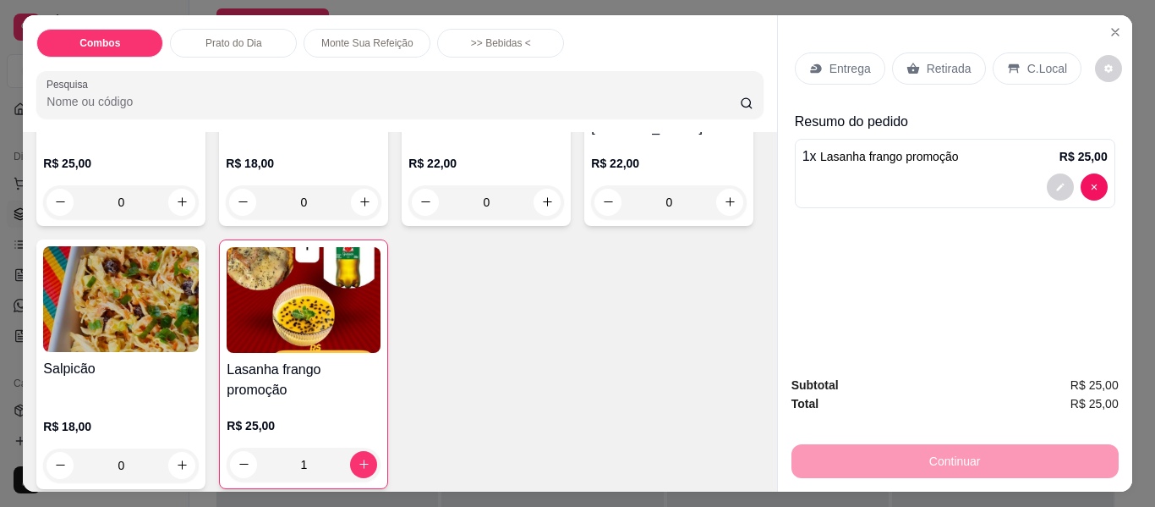
click at [814, 62] on icon at bounding box center [816, 69] width 14 height 14
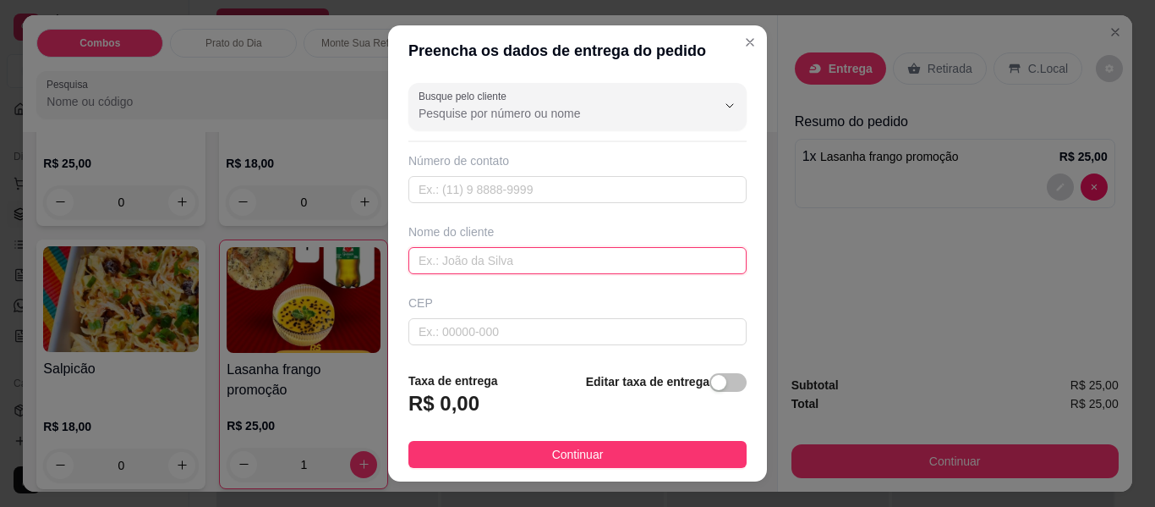
click at [538, 263] on input "text" at bounding box center [578, 260] width 338 height 27
type input "JESSYCA"
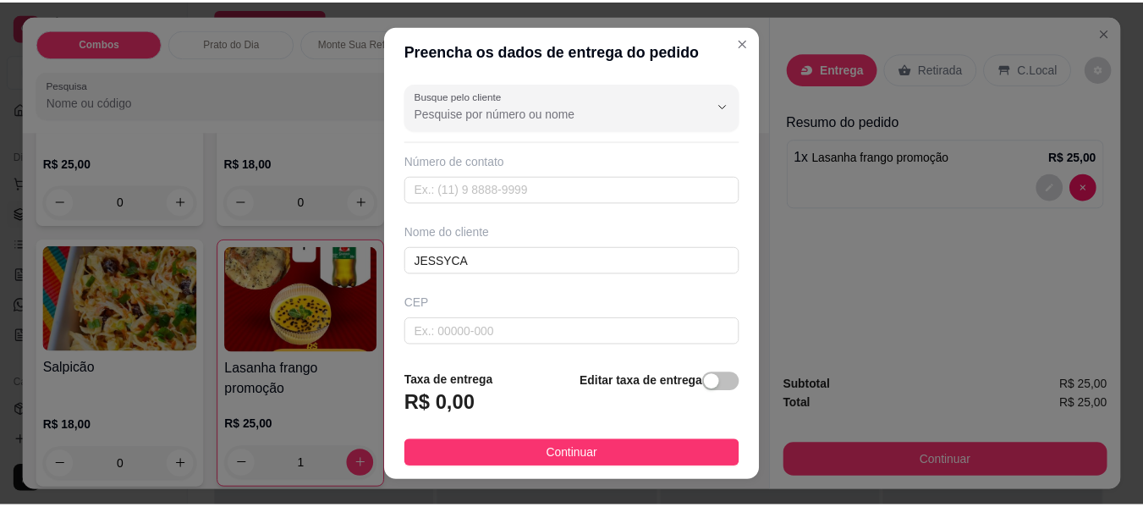
scroll to position [137, 0]
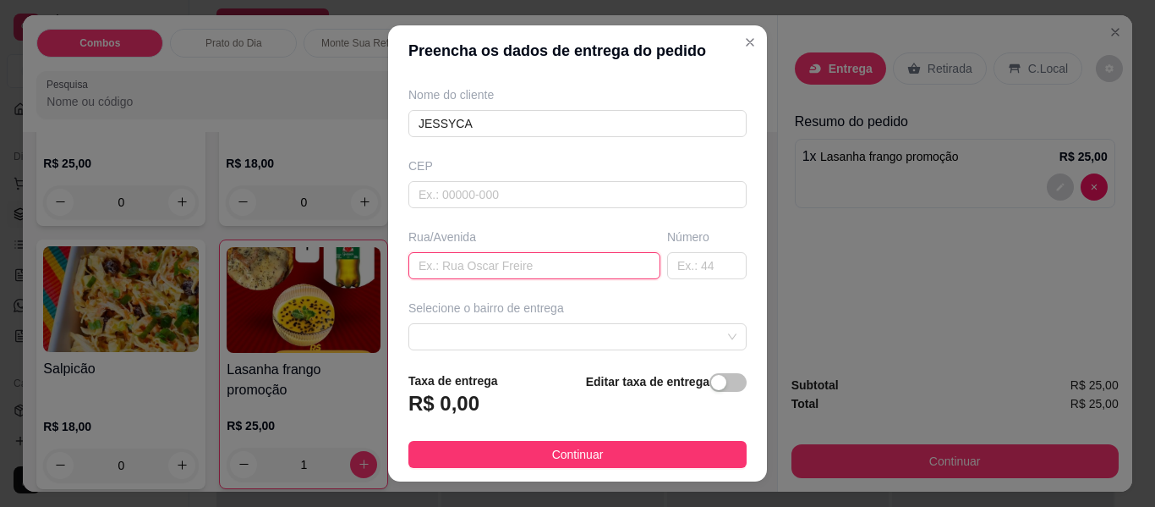
click at [546, 264] on input "text" at bounding box center [535, 265] width 252 height 27
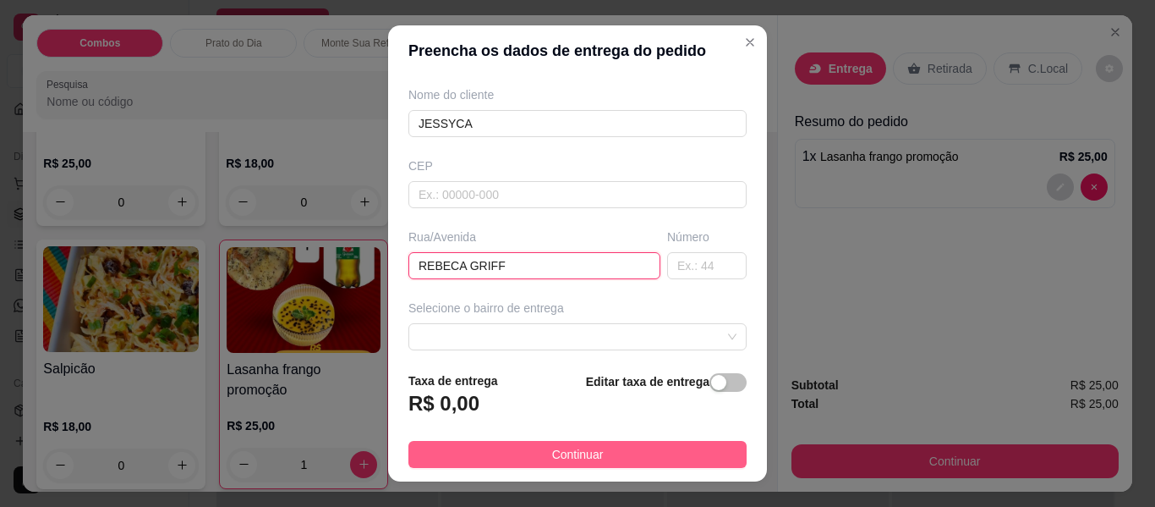
type input "REBECA GRIFF"
click at [645, 451] on button "Continuar" at bounding box center [578, 454] width 338 height 27
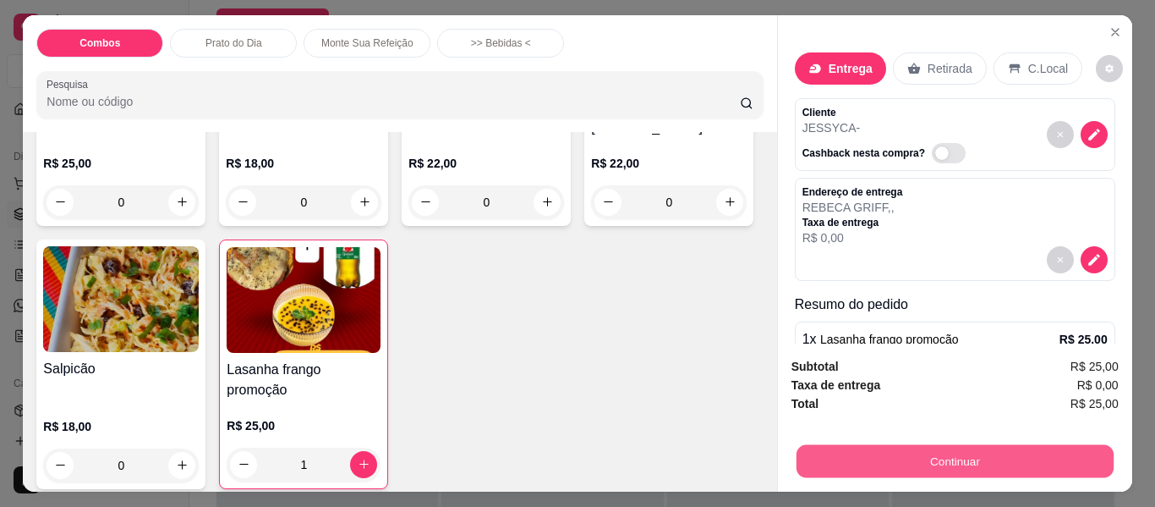
click at [842, 462] on button "Continuar" at bounding box center [954, 461] width 317 height 33
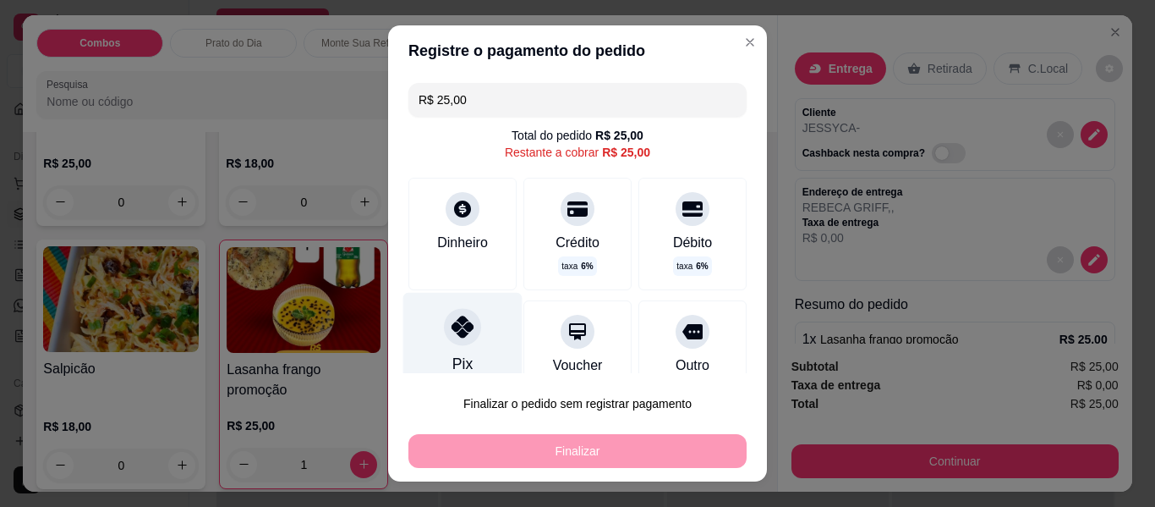
click at [474, 331] on div "Pix" at bounding box center [462, 342] width 119 height 99
type input "R$ 0,00"
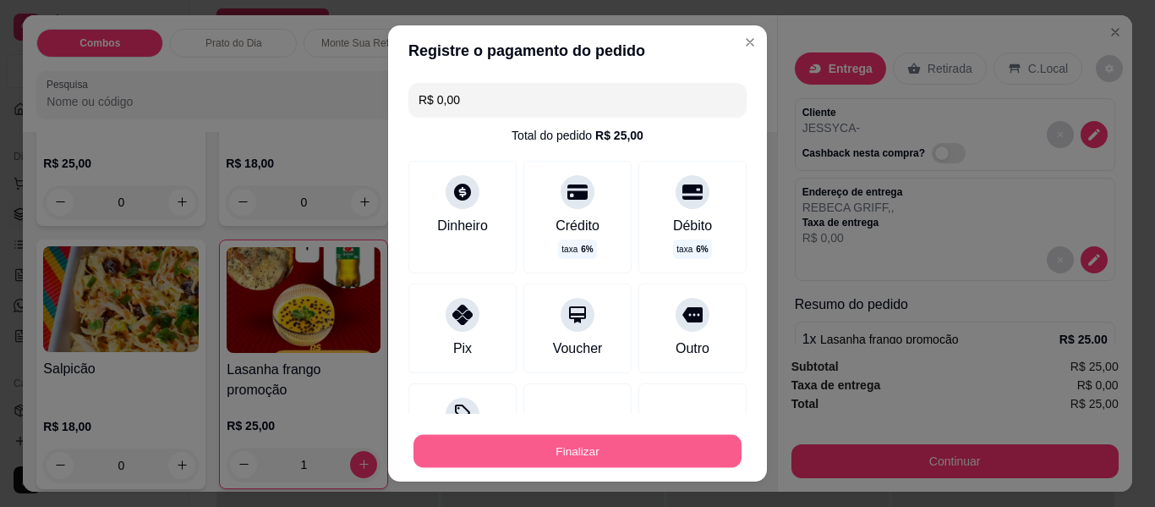
click at [589, 448] on button "Finalizar" at bounding box center [578, 451] width 328 height 33
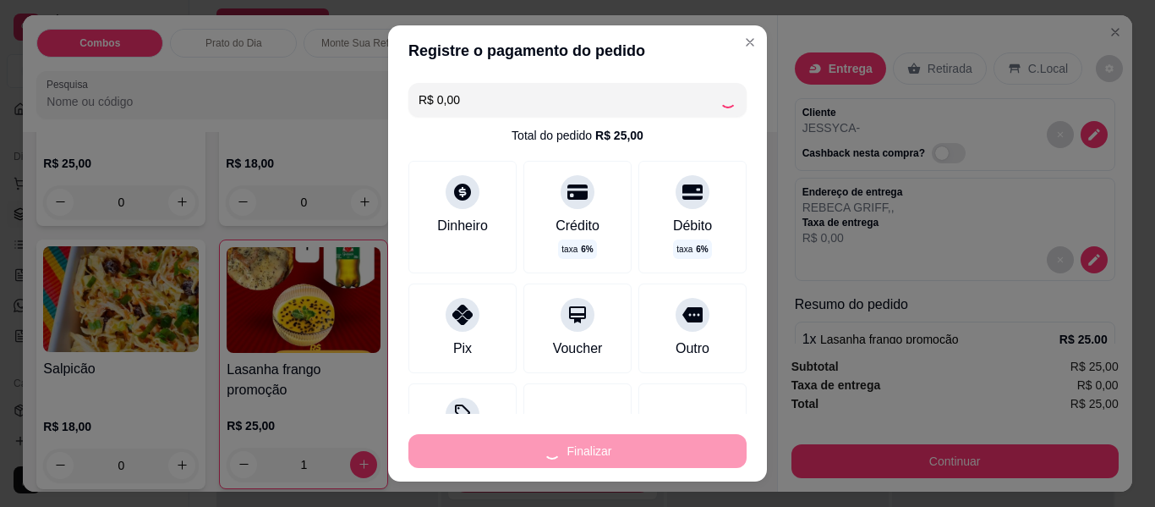
type input "0"
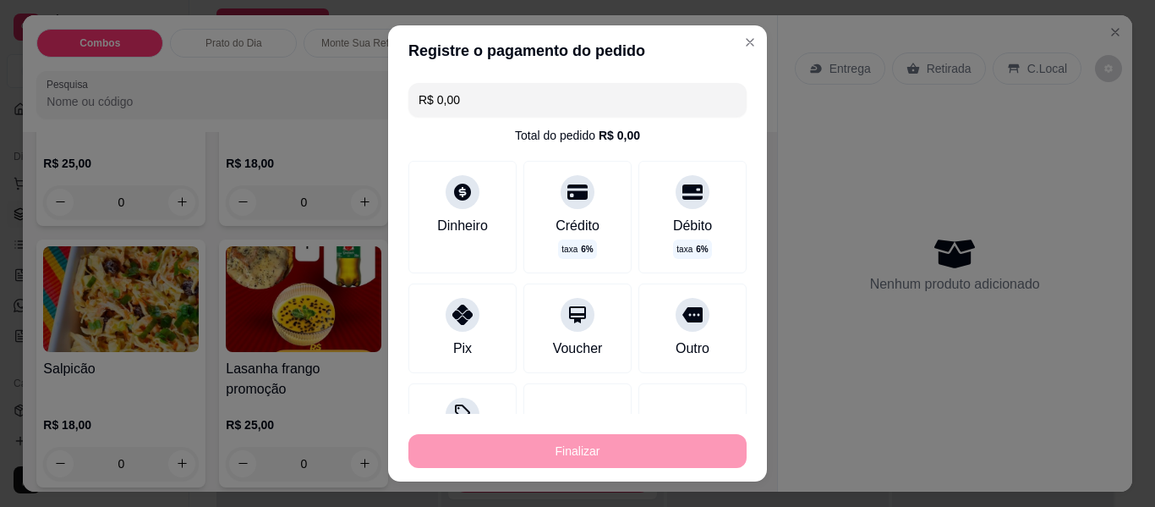
type input "-R$ 25,00"
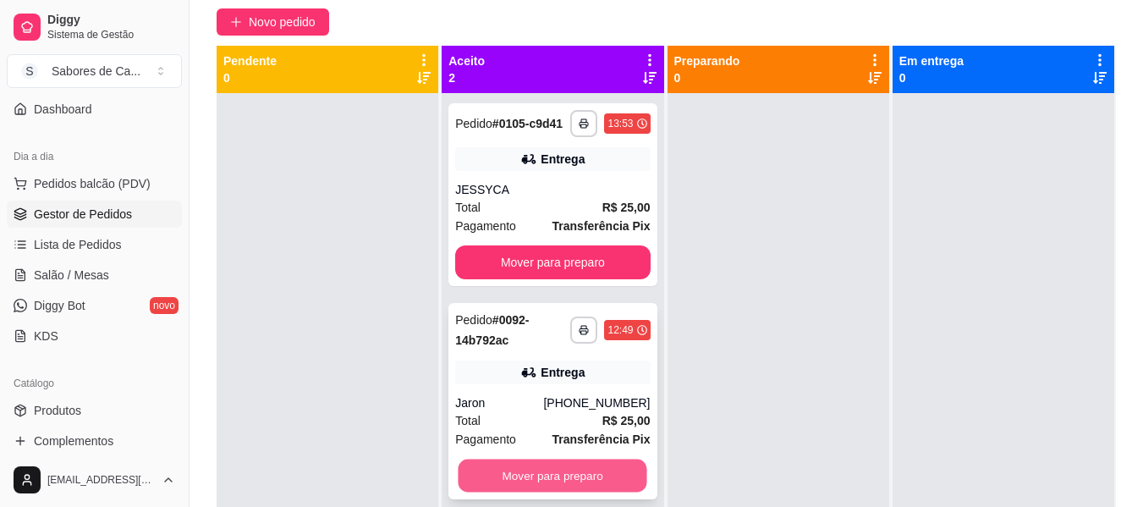
click at [594, 476] on button "Mover para preparo" at bounding box center [552, 475] width 189 height 33
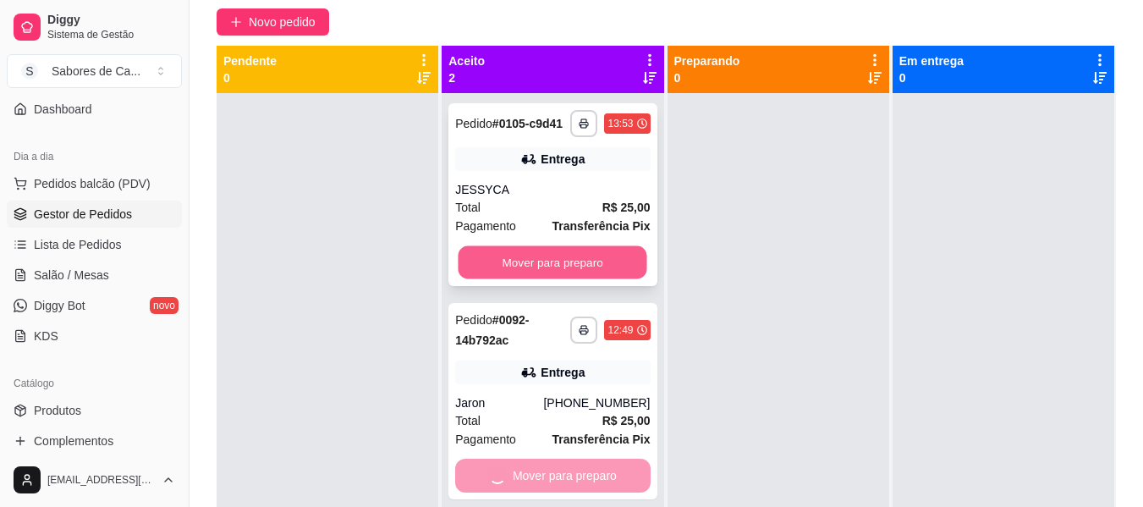
click at [581, 252] on button "Mover para preparo" at bounding box center [552, 262] width 189 height 33
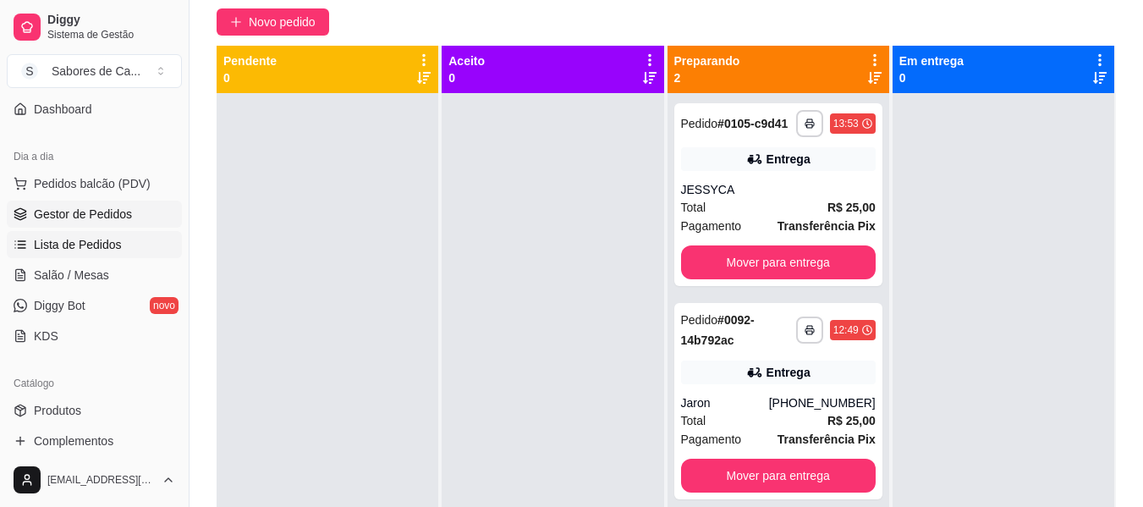
click at [117, 241] on span "Lista de Pedidos" at bounding box center [78, 244] width 88 height 17
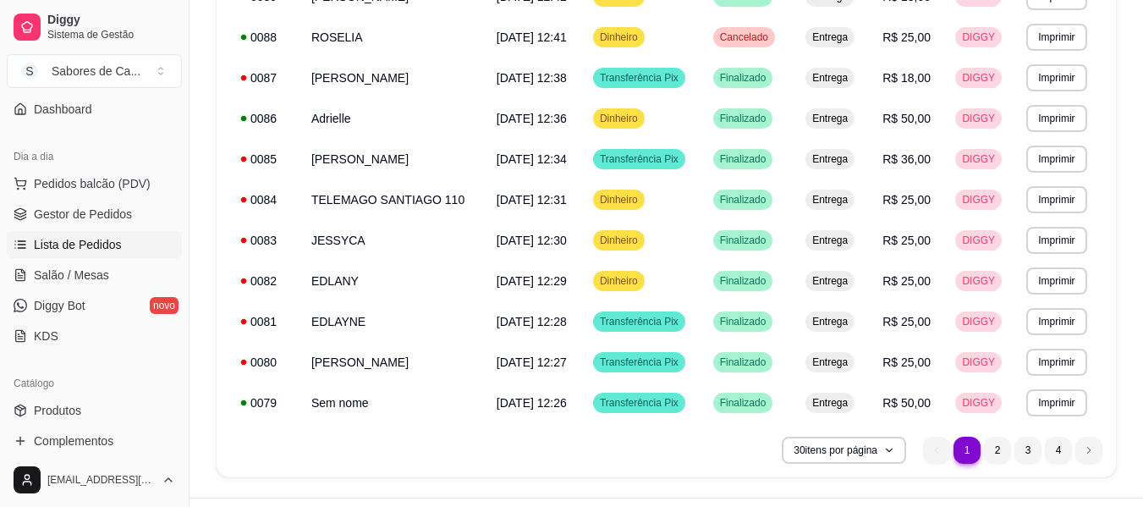
scroll to position [1078, 0]
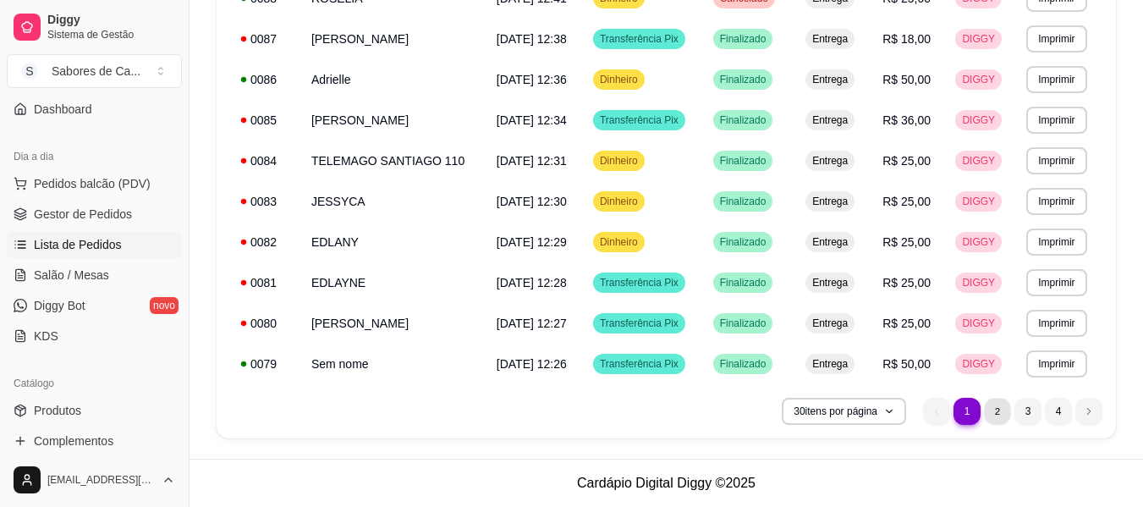
click at [999, 409] on li "2" at bounding box center [997, 411] width 26 height 26
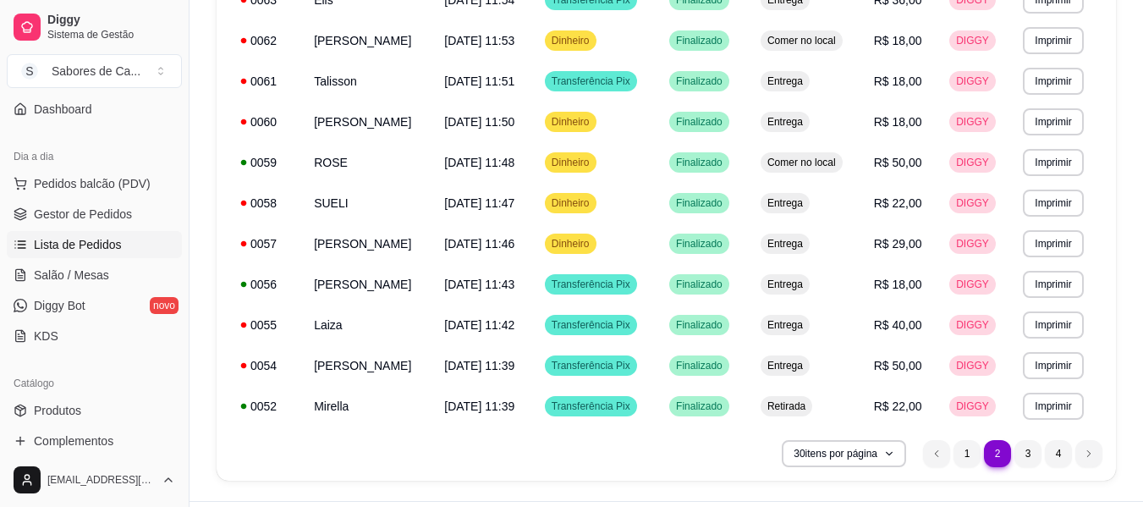
scroll to position [1025, 0]
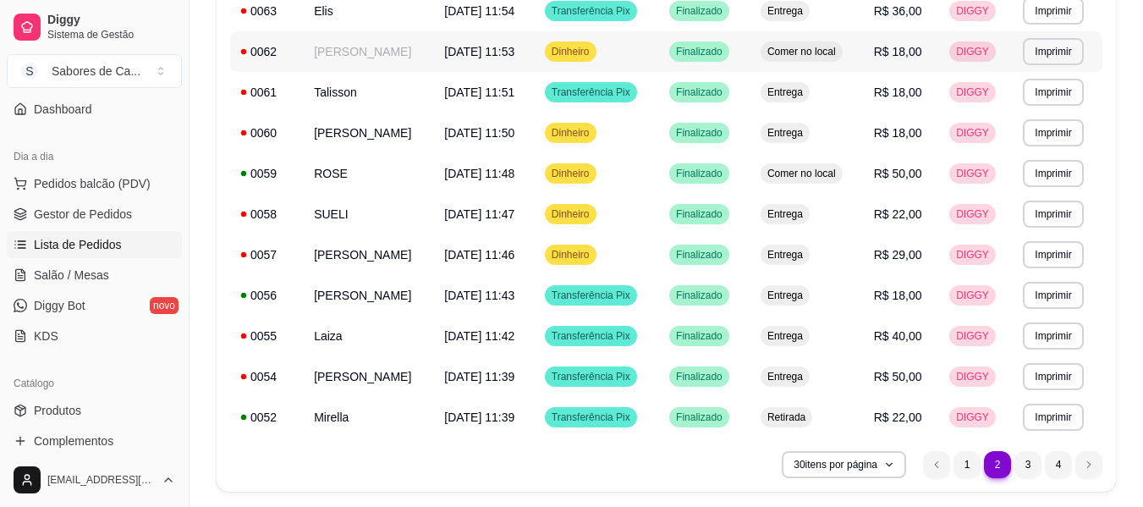
click at [820, 62] on td "Comer no local" at bounding box center [806, 51] width 113 height 41
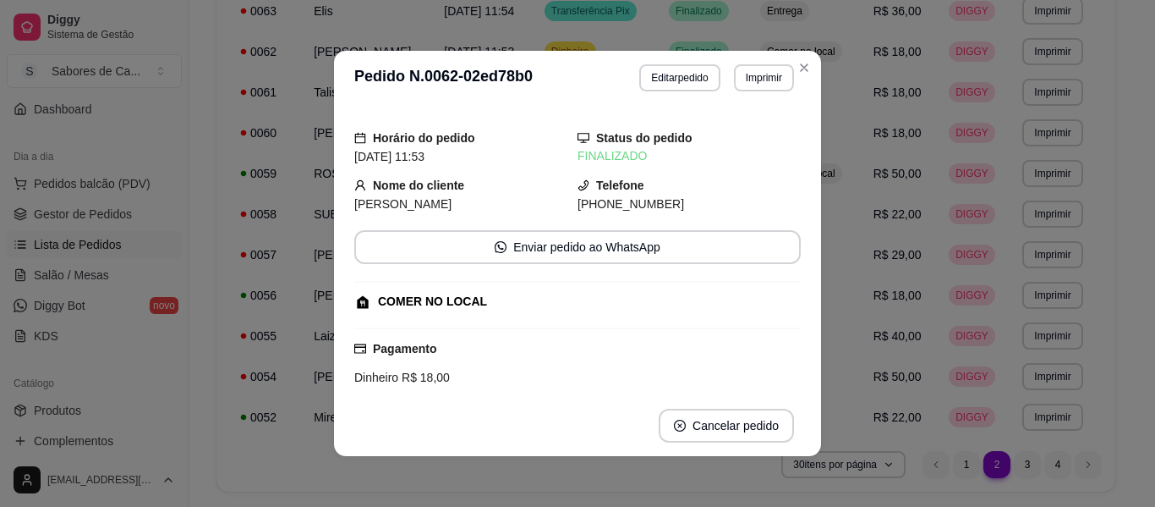
click at [684, 58] on header "**********" at bounding box center [577, 78] width 487 height 54
click at [684, 73] on button "Editar pedido" at bounding box center [680, 77] width 79 height 26
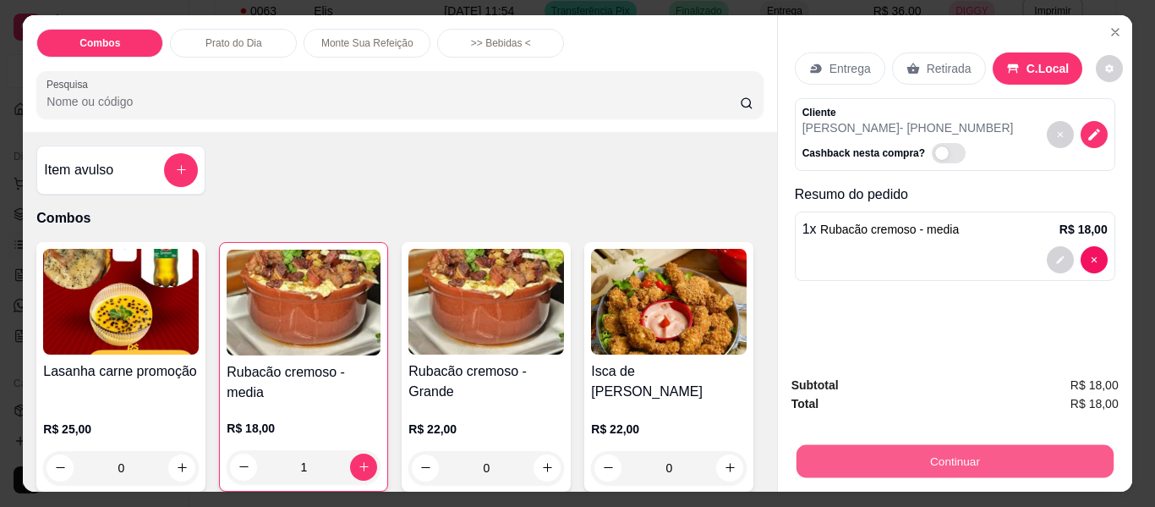
click at [822, 457] on button "Continuar" at bounding box center [954, 461] width 317 height 33
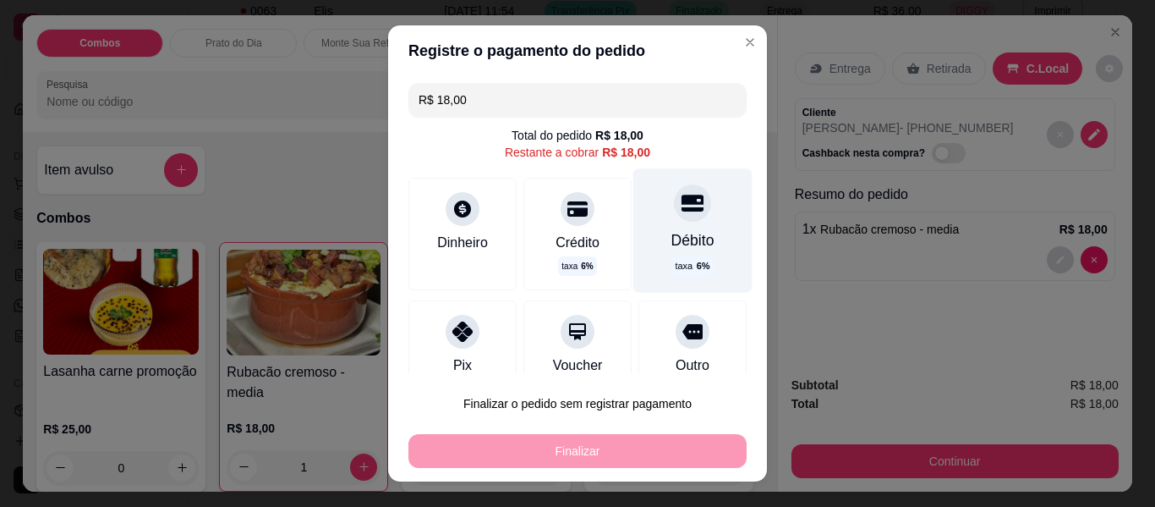
click at [672, 257] on div "taxa 6 %" at bounding box center [693, 265] width 42 height 21
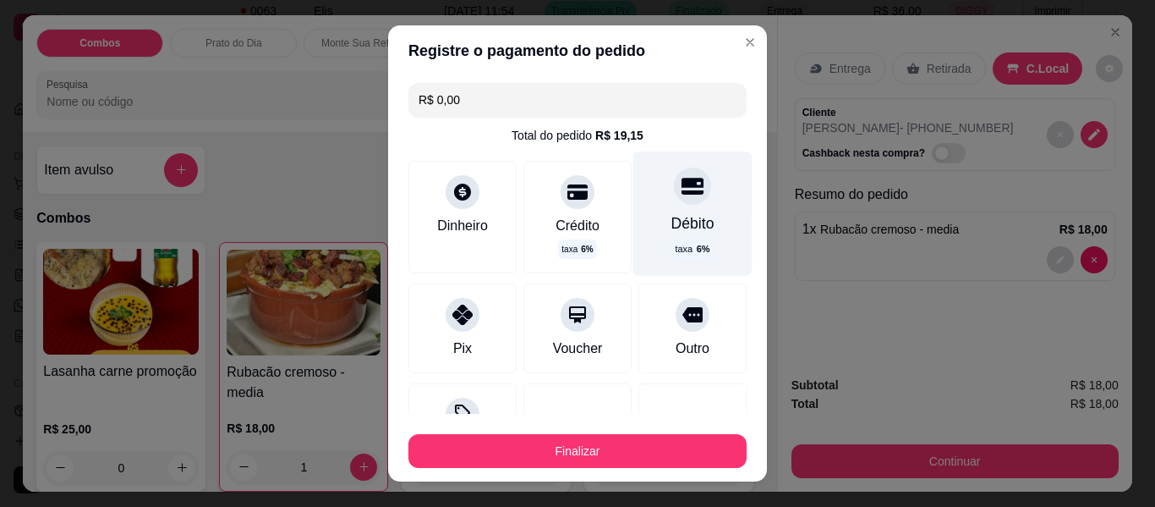
type input "R$ 0,00"
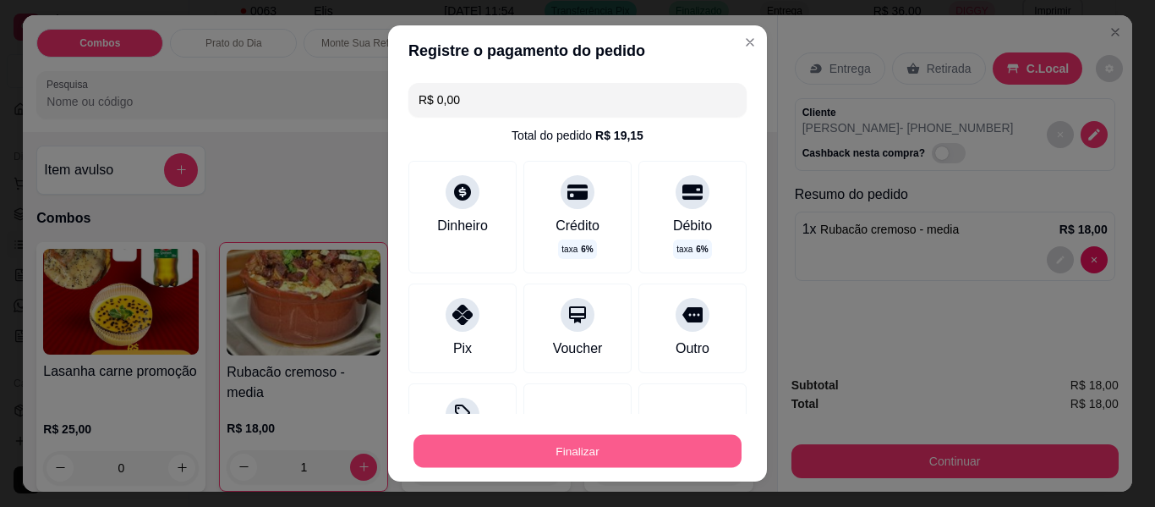
click at [642, 465] on button "Finalizar" at bounding box center [578, 451] width 328 height 33
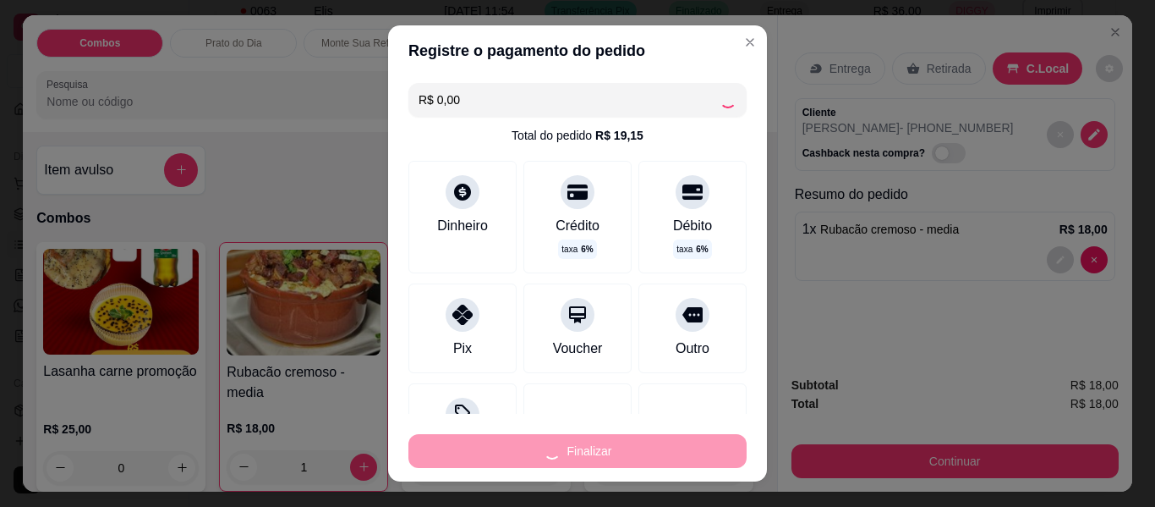
type input "0"
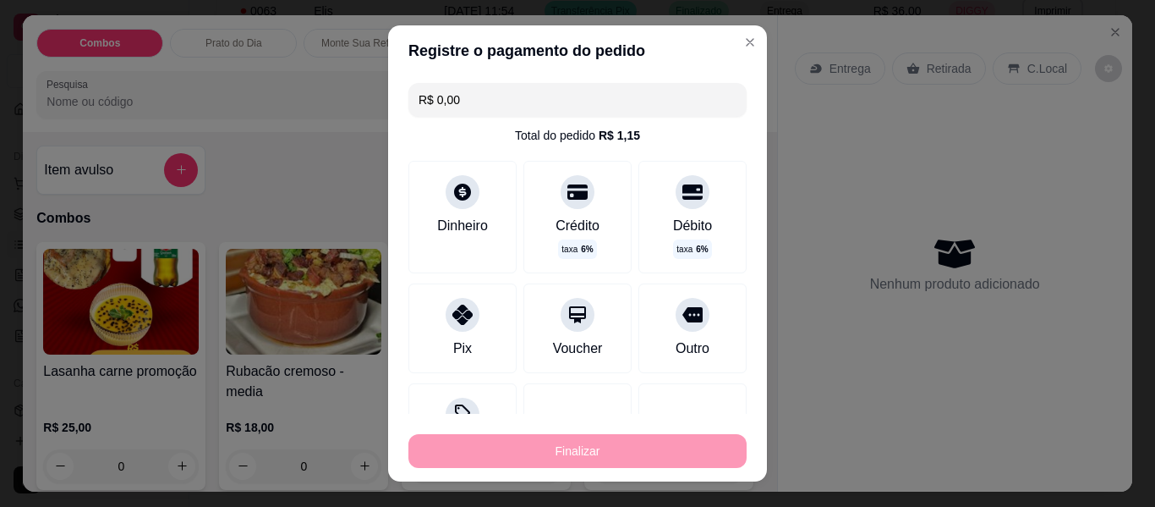
type input "-R$ 18,00"
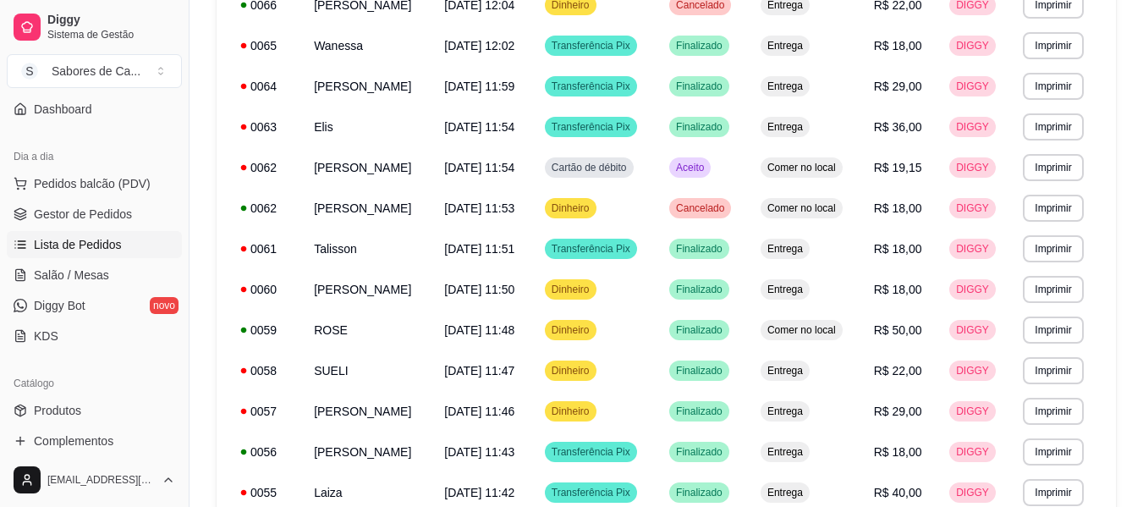
scroll to position [1078, 0]
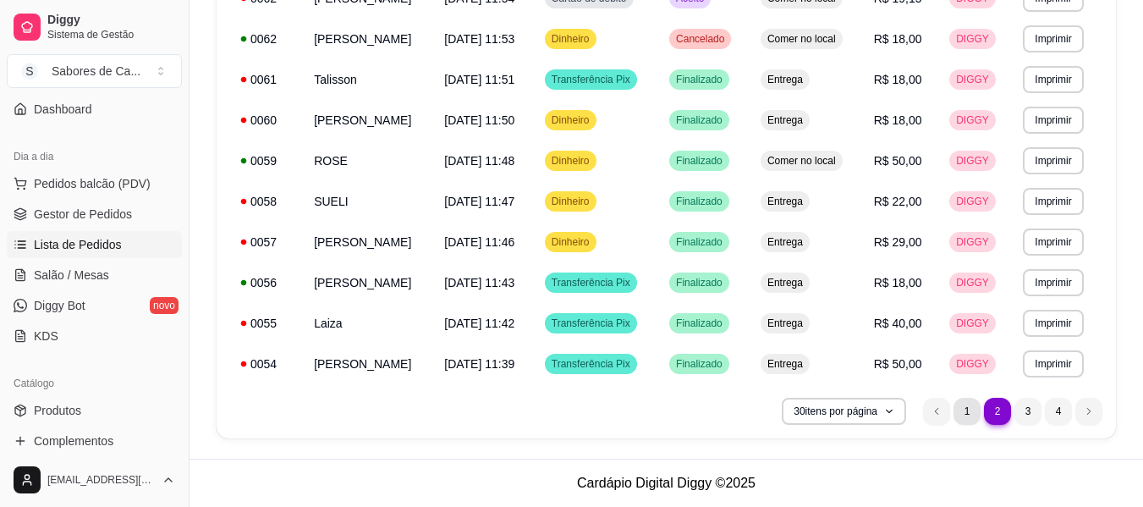
click at [961, 410] on li "1" at bounding box center [966, 411] width 27 height 27
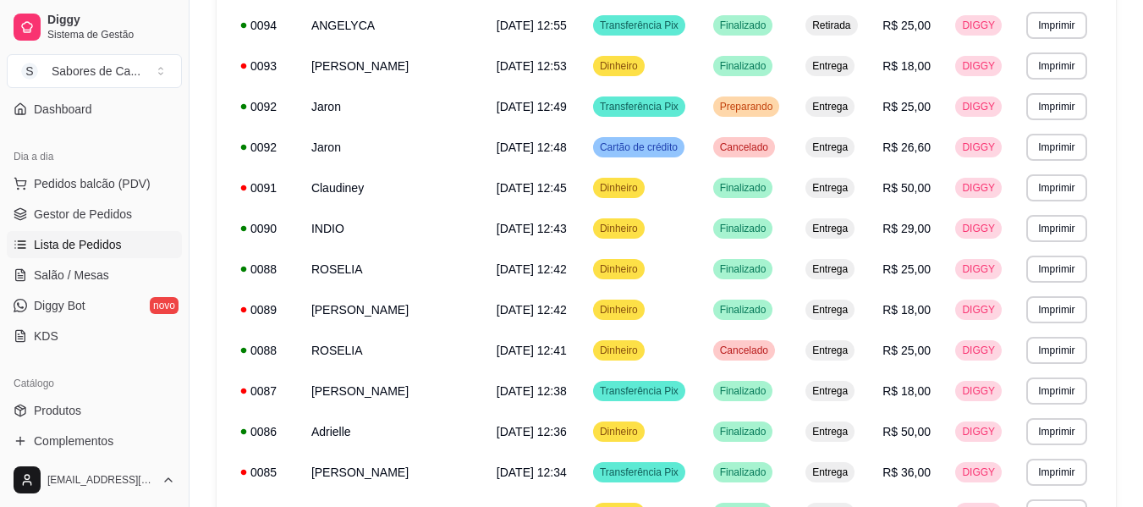
scroll to position [707, 0]
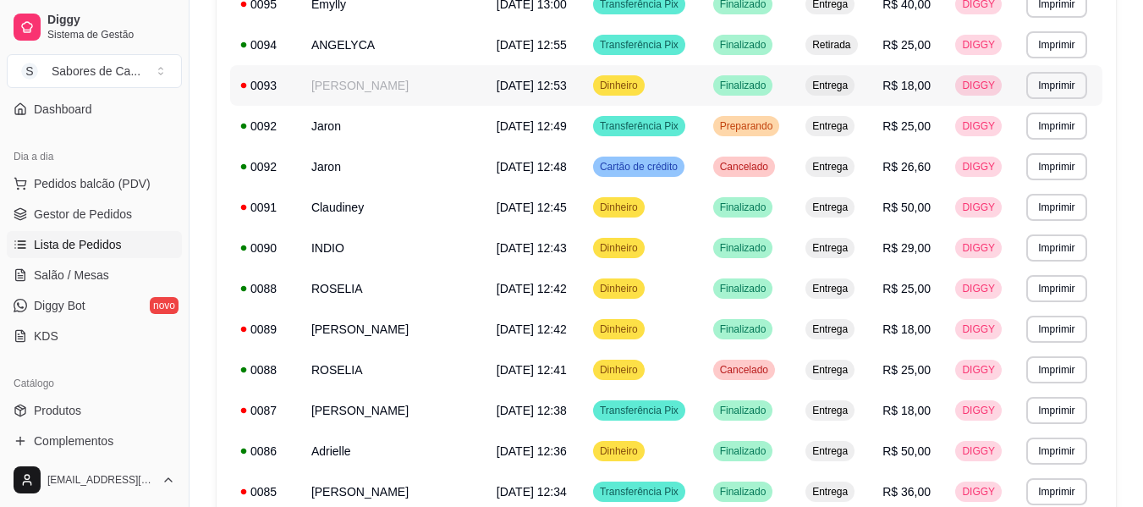
click at [700, 90] on td "Dinheiro" at bounding box center [643, 85] width 120 height 41
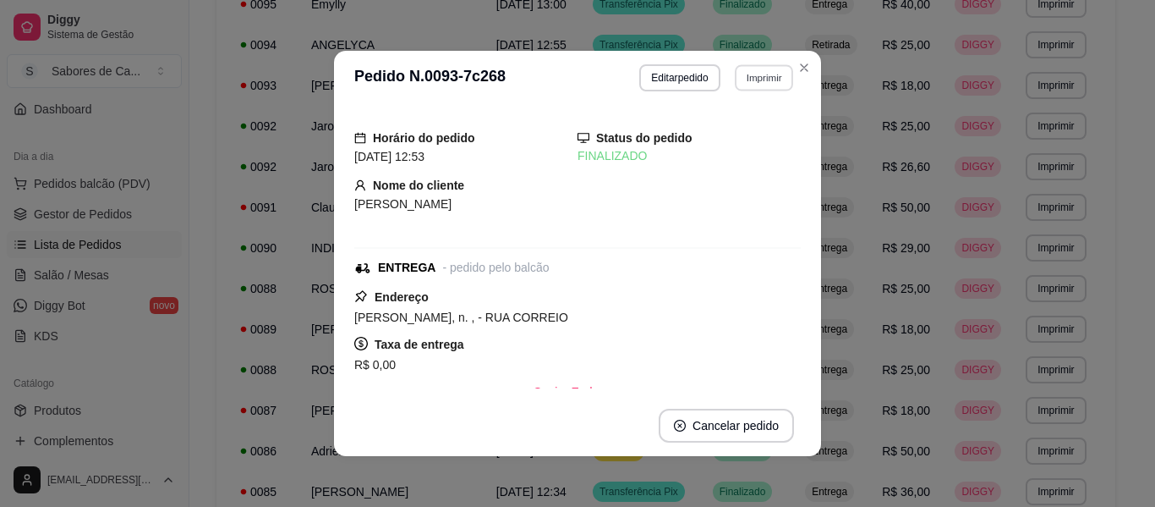
click at [756, 80] on button "Imprimir" at bounding box center [764, 77] width 58 height 26
click at [741, 137] on button "IMPRESSORA" at bounding box center [727, 136] width 118 height 26
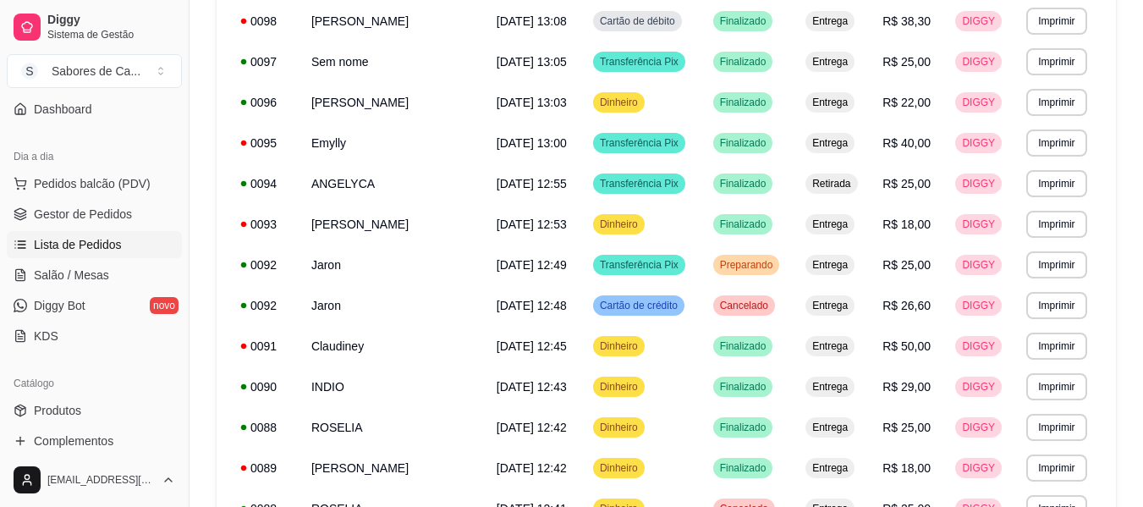
scroll to position [580, 0]
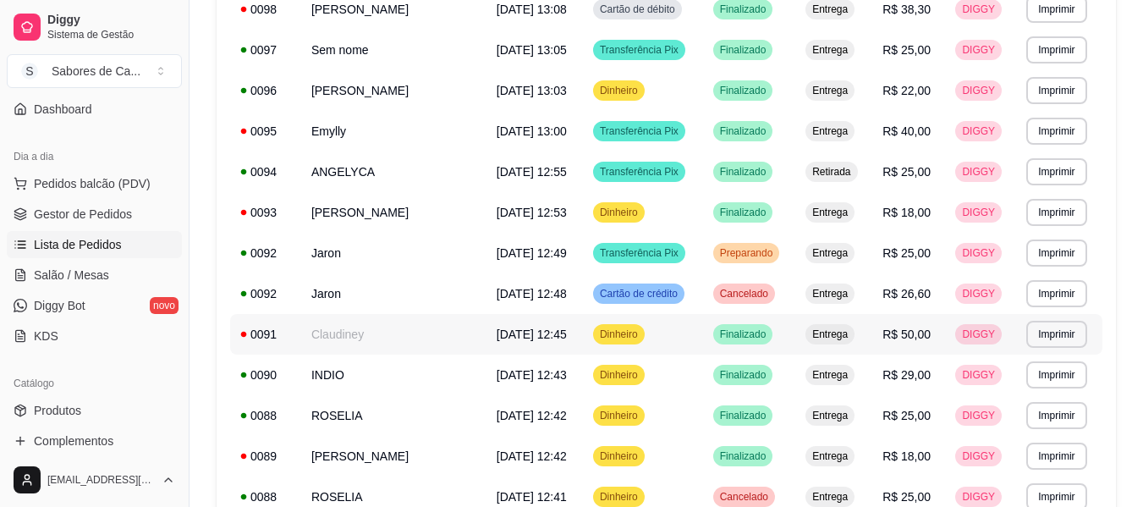
click at [546, 341] on span "[DATE] 12:45" at bounding box center [532, 334] width 70 height 14
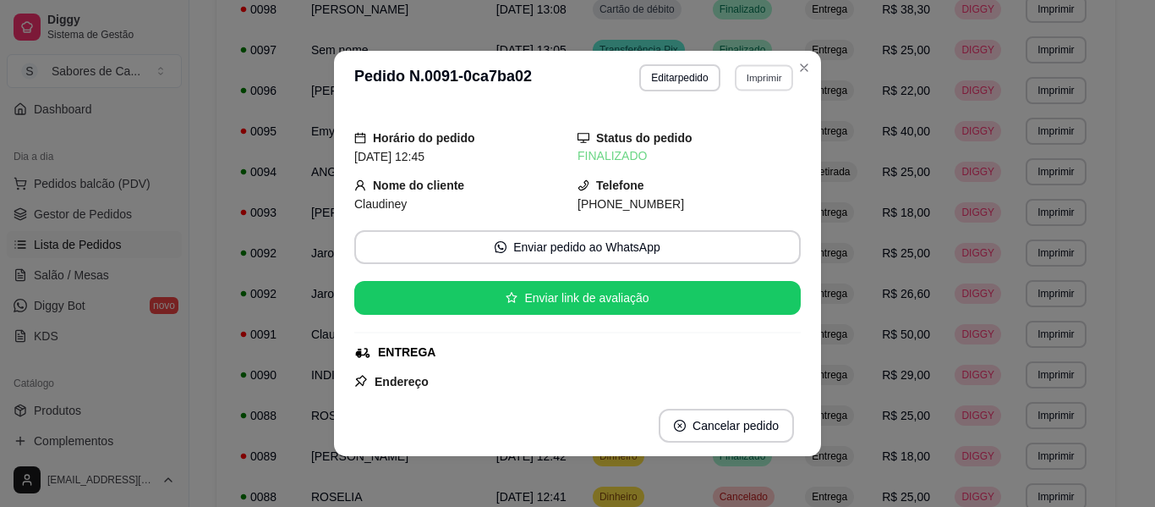
click at [754, 77] on button "Imprimir" at bounding box center [764, 77] width 58 height 26
click at [743, 135] on button "IMPRESSORA" at bounding box center [727, 136] width 118 height 26
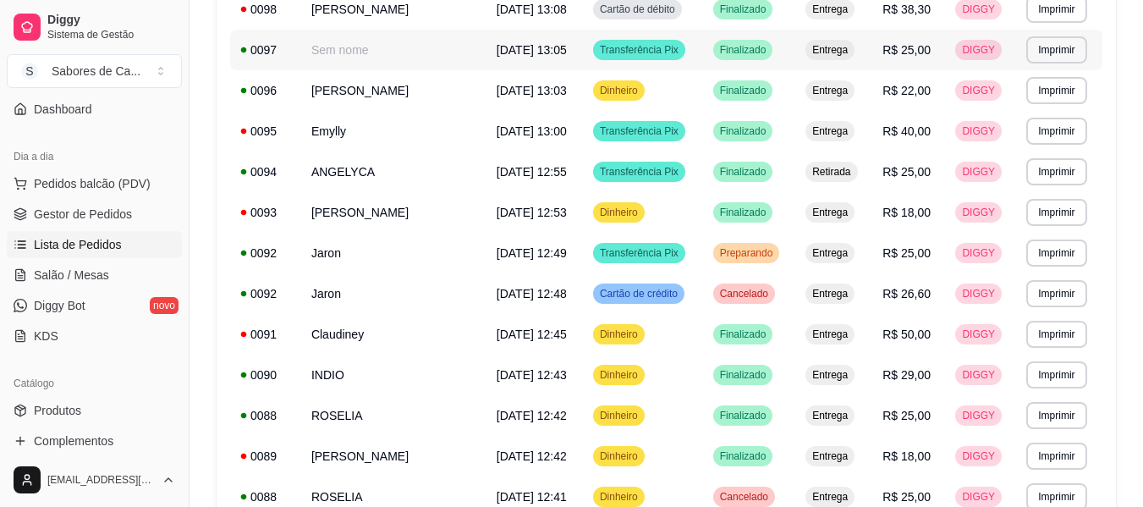
click at [713, 52] on td "Finalizado" at bounding box center [749, 50] width 93 height 41
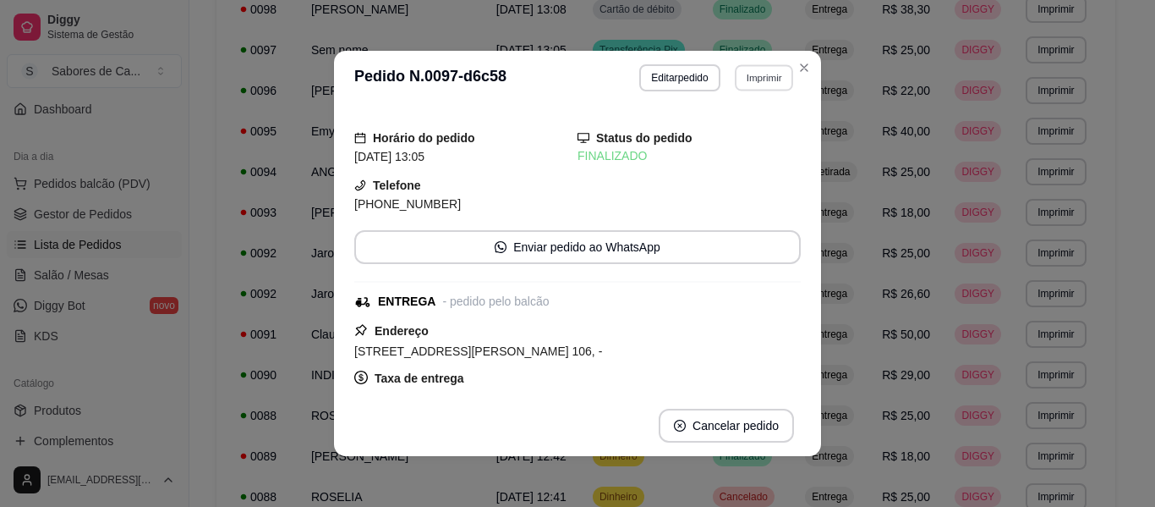
click at [754, 84] on button "Imprimir" at bounding box center [764, 77] width 58 height 26
click at [740, 146] on button "IMPRESSORA" at bounding box center [727, 136] width 118 height 26
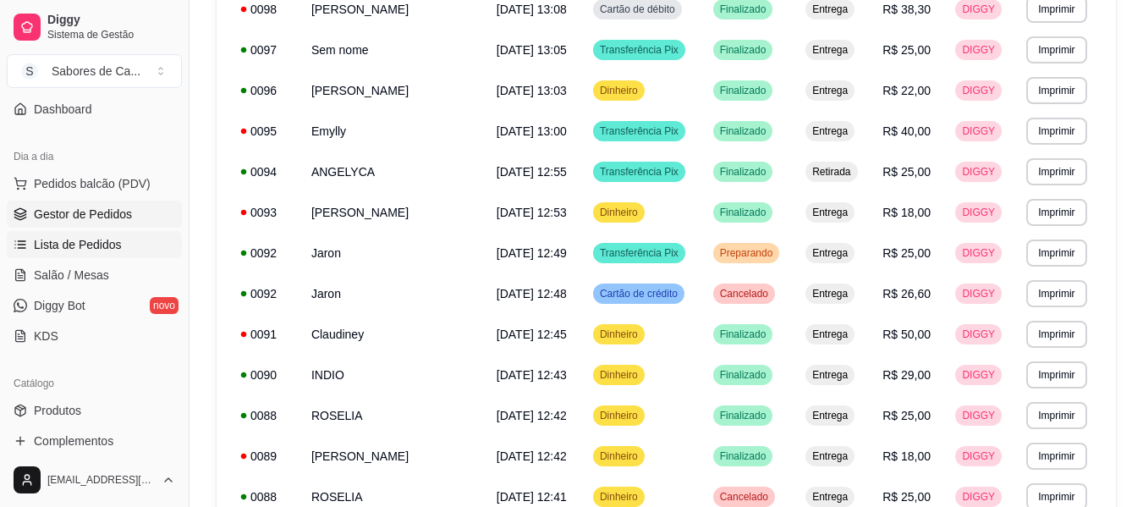
click at [112, 220] on span "Gestor de Pedidos" at bounding box center [83, 214] width 98 height 17
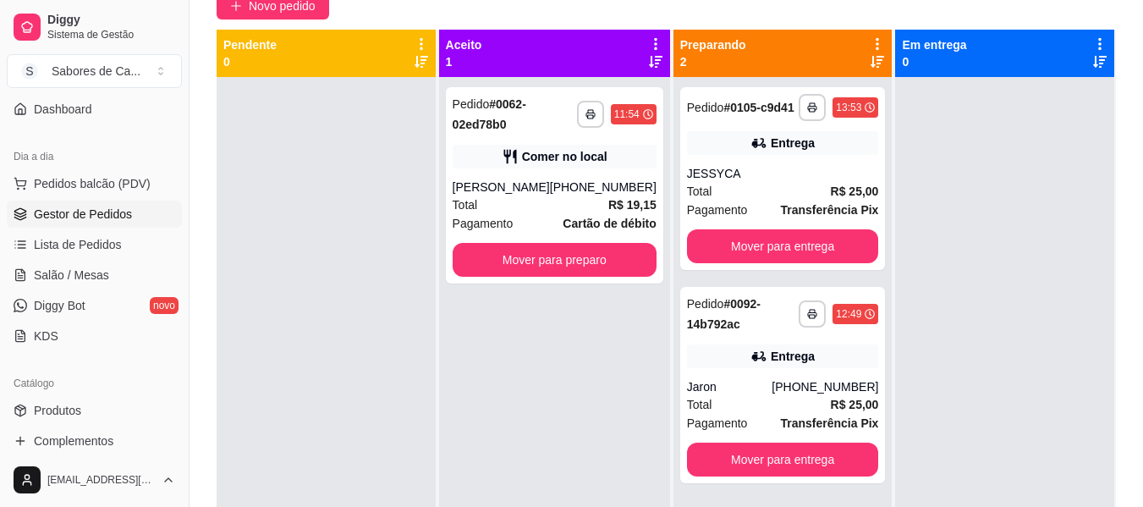
scroll to position [208, 0]
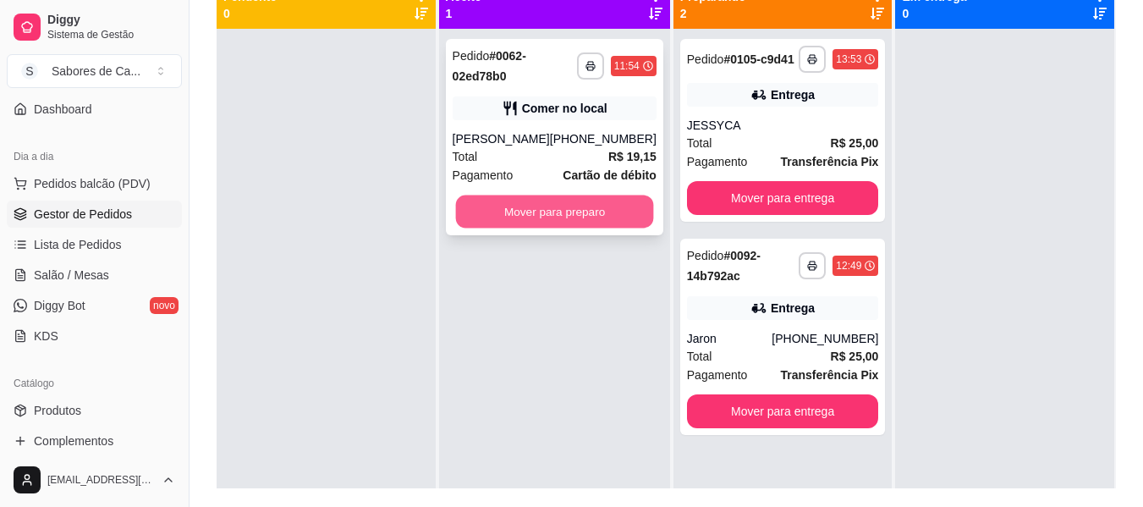
click at [515, 207] on button "Mover para preparo" at bounding box center [554, 211] width 198 height 33
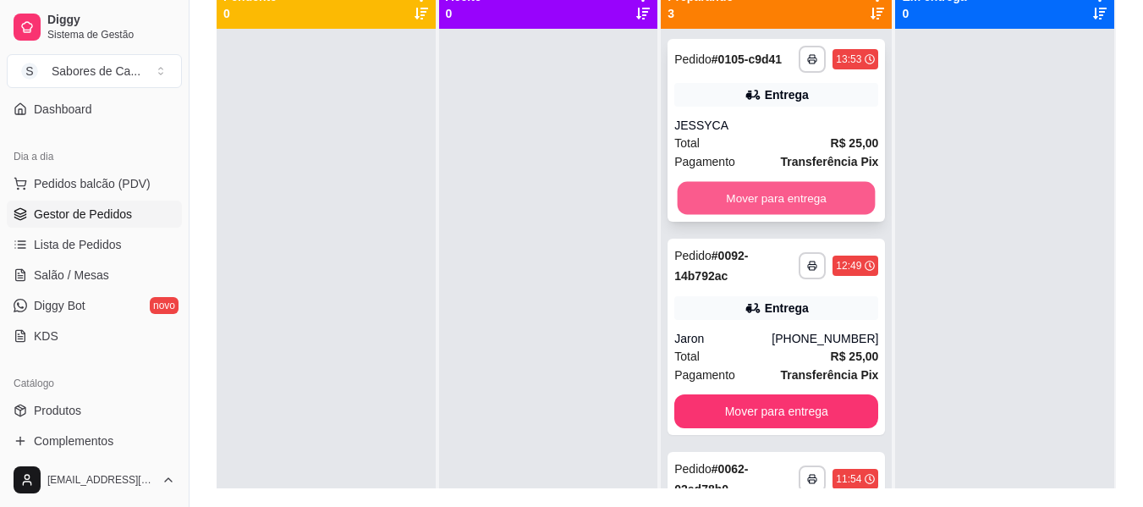
click at [771, 195] on button "Mover para entrega" at bounding box center [777, 198] width 198 height 33
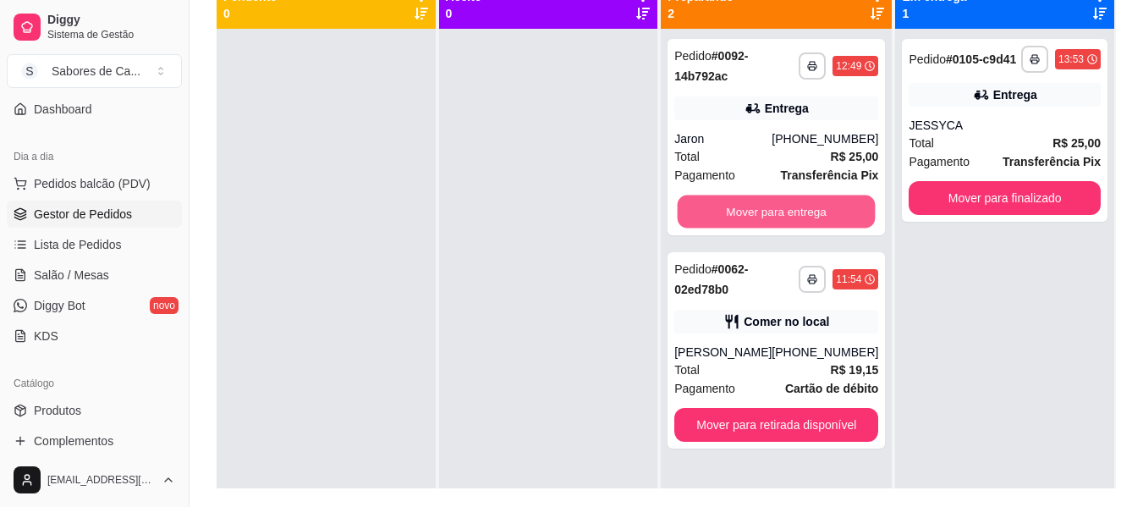
click at [771, 195] on button "Mover para entrega" at bounding box center [777, 211] width 198 height 33
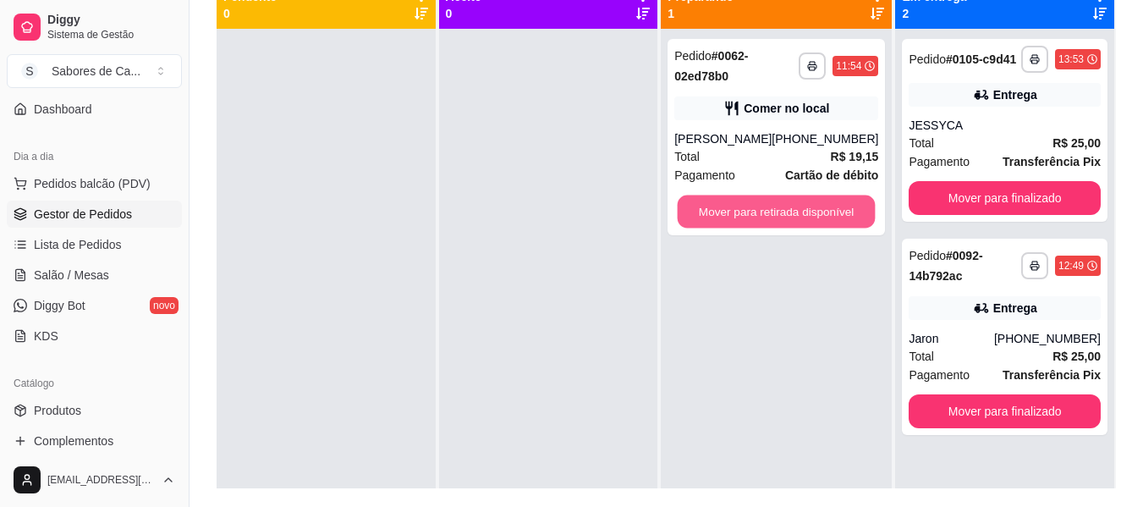
click at [784, 206] on button "Mover para retirada disponível" at bounding box center [777, 211] width 198 height 33
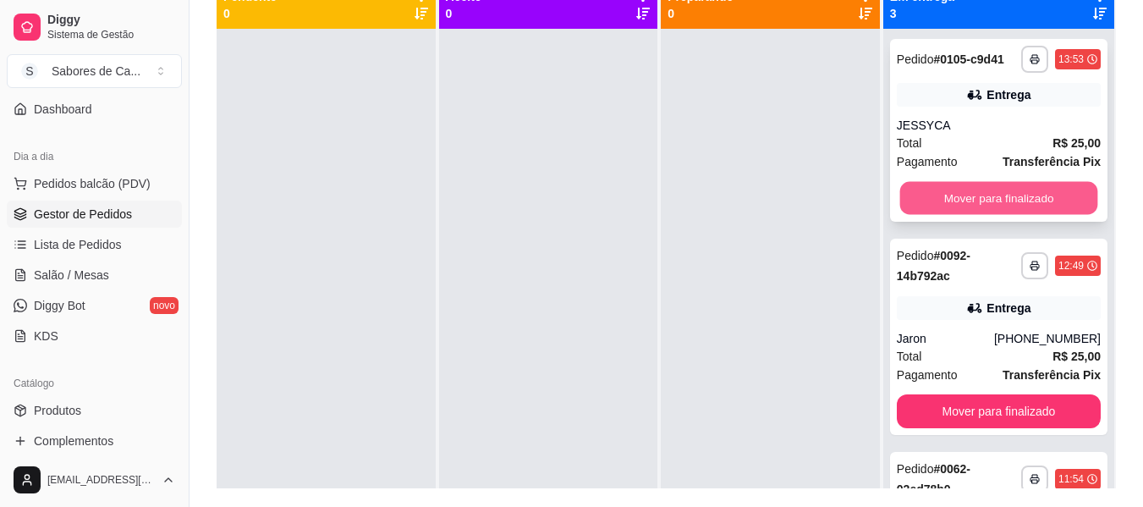
click at [957, 206] on button "Mover para finalizado" at bounding box center [998, 198] width 198 height 33
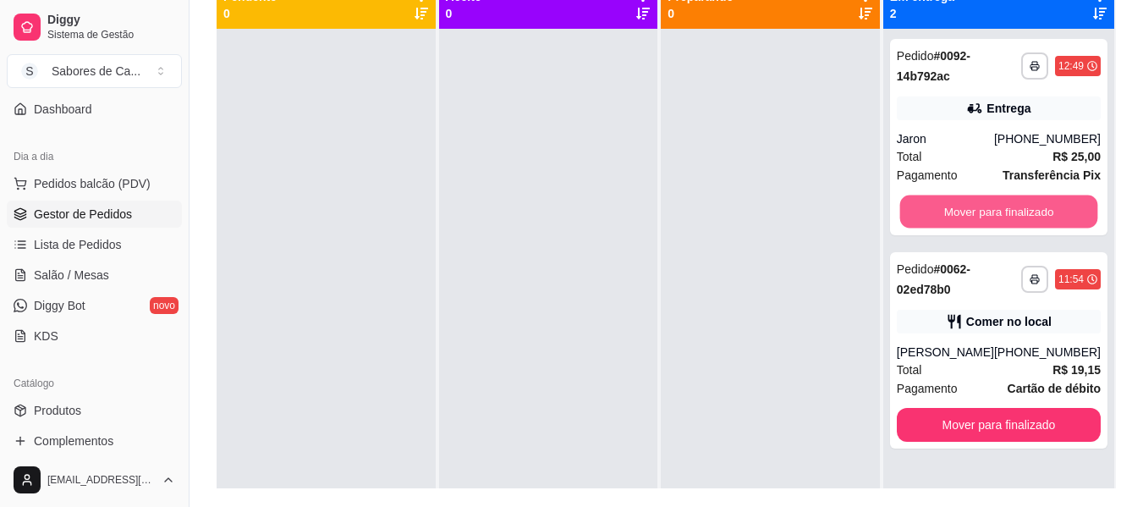
click at [957, 206] on button "Mover para finalizado" at bounding box center [998, 211] width 198 height 33
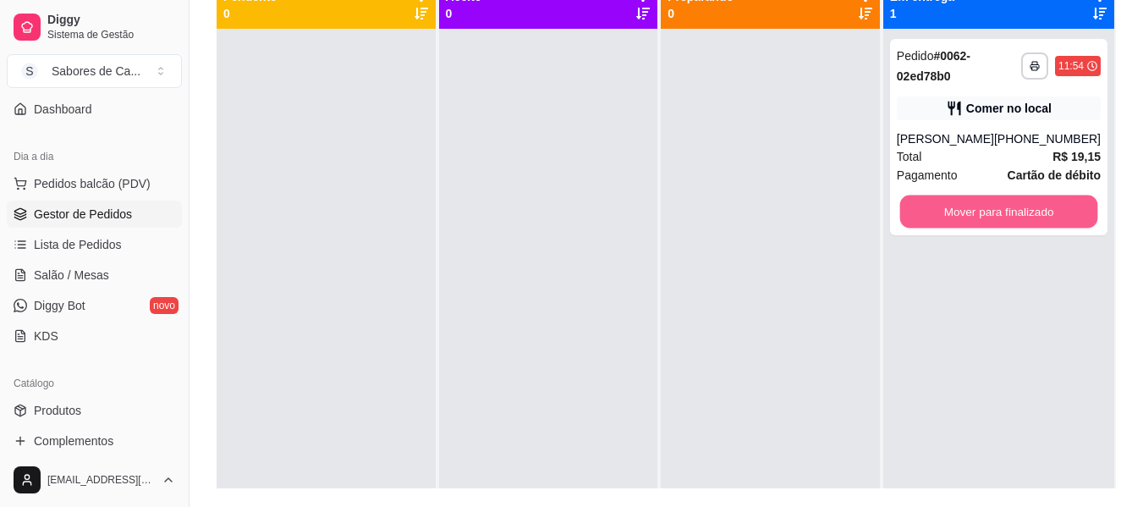
click at [957, 206] on button "Mover para finalizado" at bounding box center [998, 211] width 198 height 33
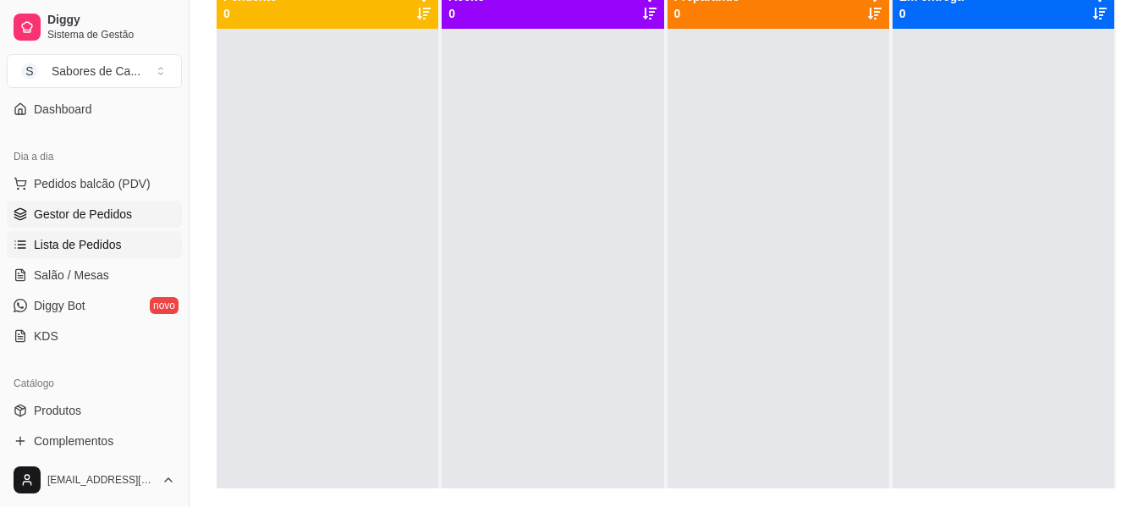
click at [143, 239] on link "Lista de Pedidos" at bounding box center [94, 244] width 175 height 27
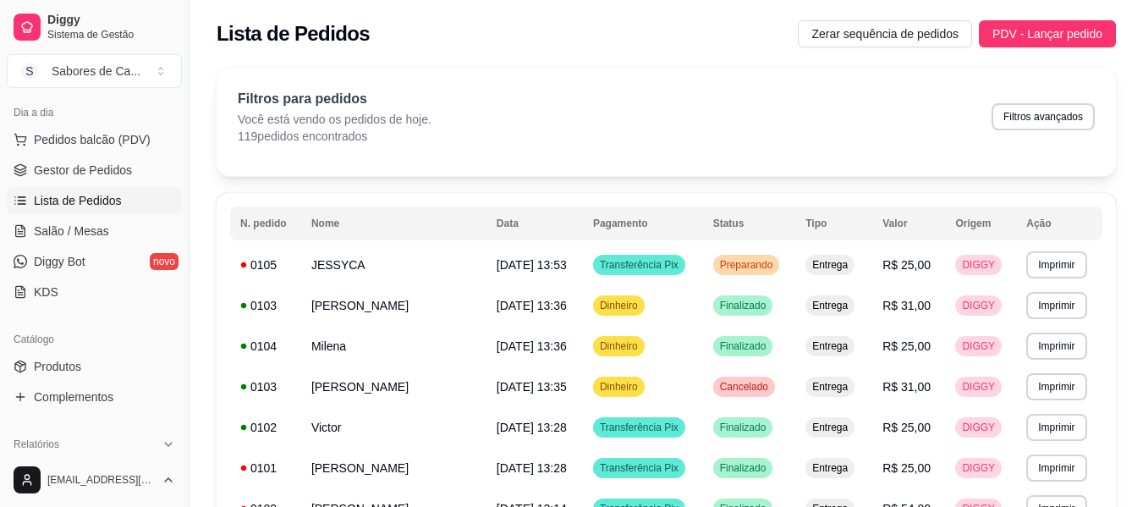
scroll to position [456, 0]
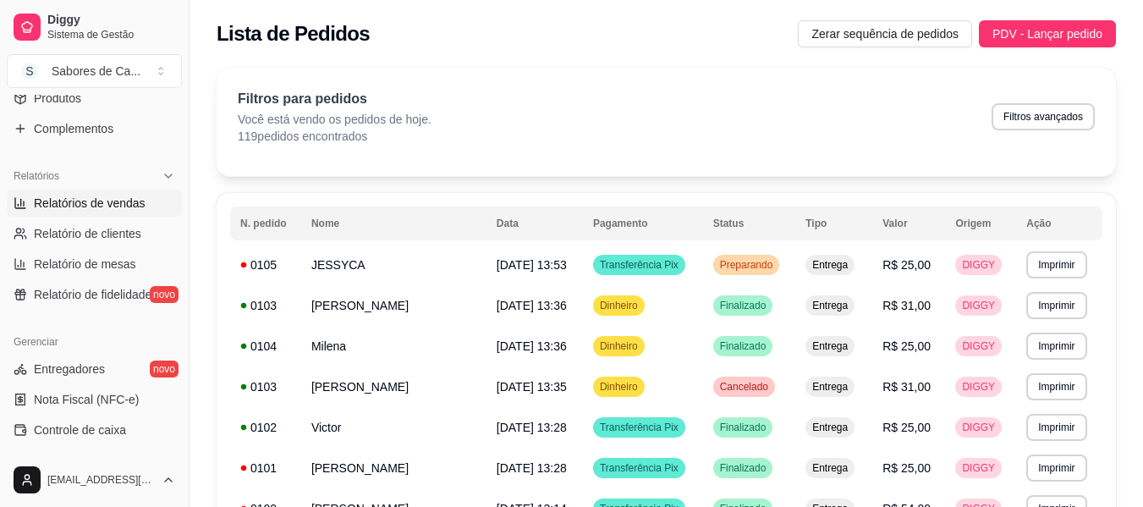
click at [140, 205] on span "Relatórios de vendas" at bounding box center [90, 203] width 112 height 17
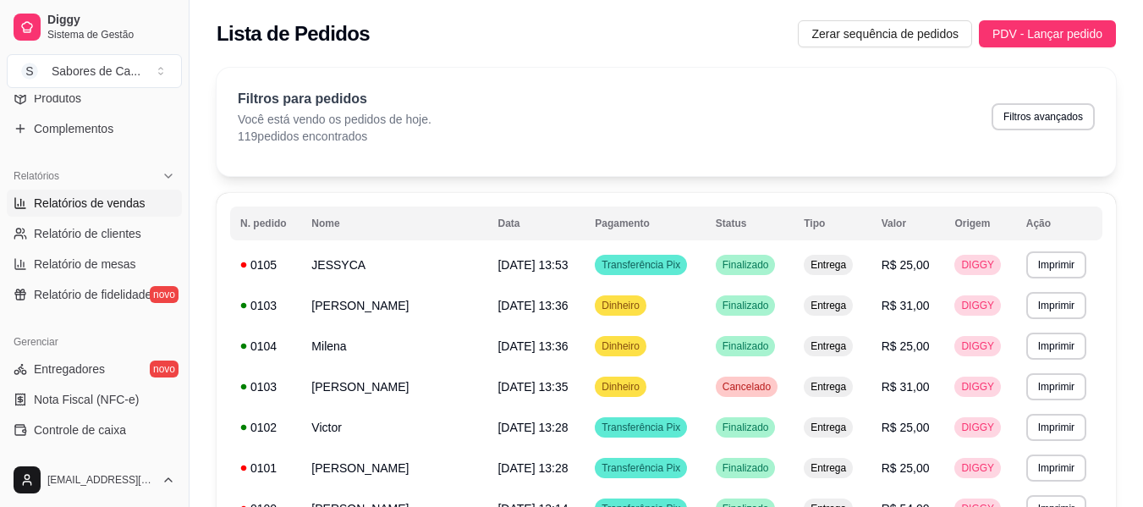
select select "ALL"
select select "0"
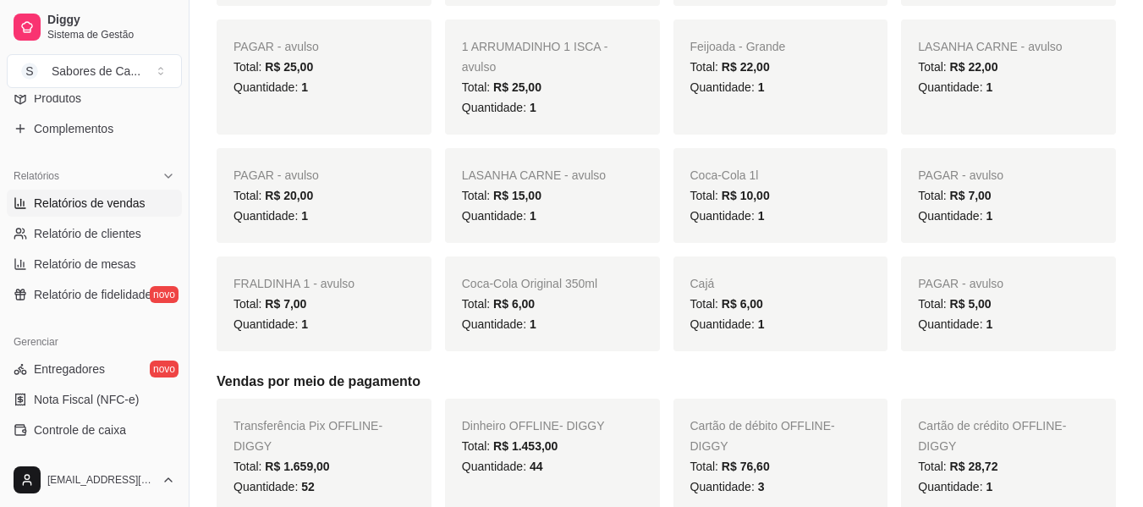
scroll to position [754, 0]
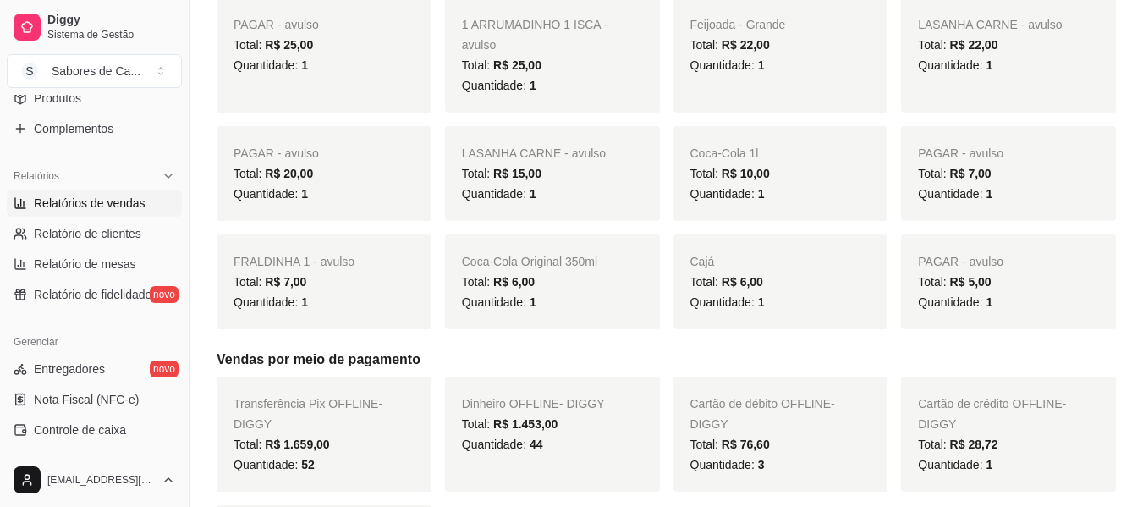
click at [178, 303] on div "Diggy Sistema de Gestão S Sabores de Ca ... Loja aberta Plano Customizado até 0…" at bounding box center [94, 253] width 189 height 507
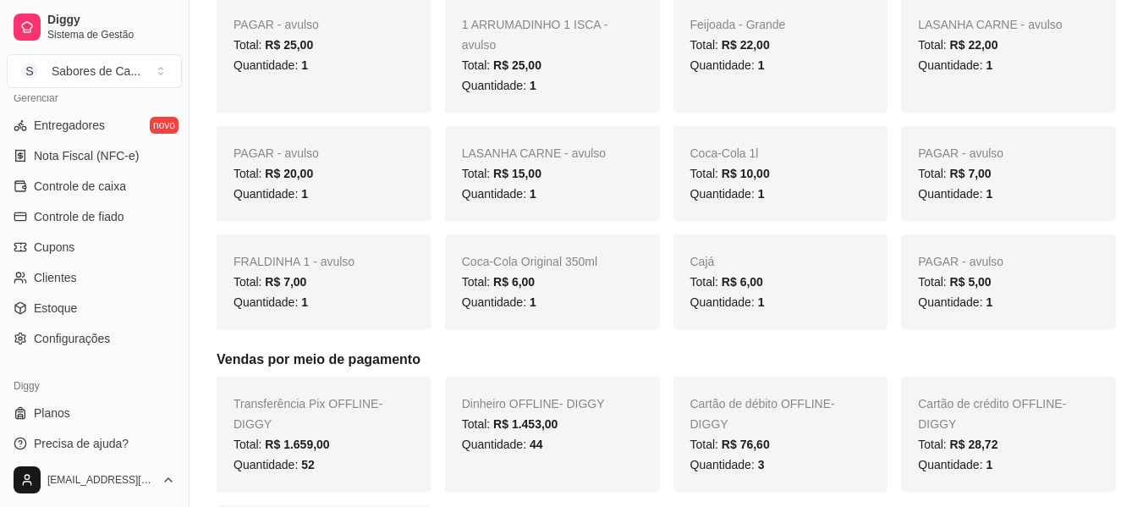
scroll to position [711, 0]
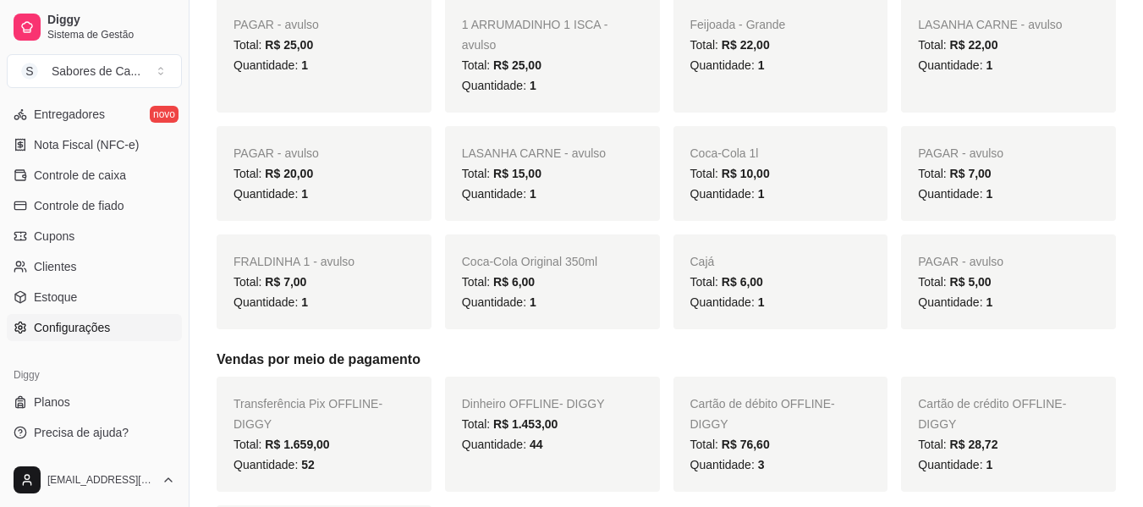
click at [134, 332] on link "Configurações" at bounding box center [94, 327] width 175 height 27
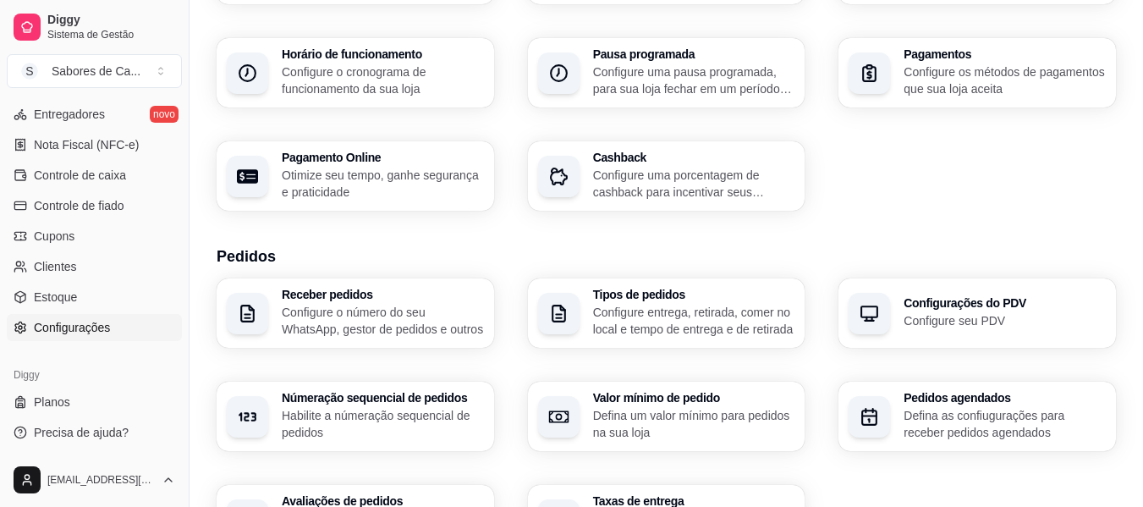
scroll to position [219, 0]
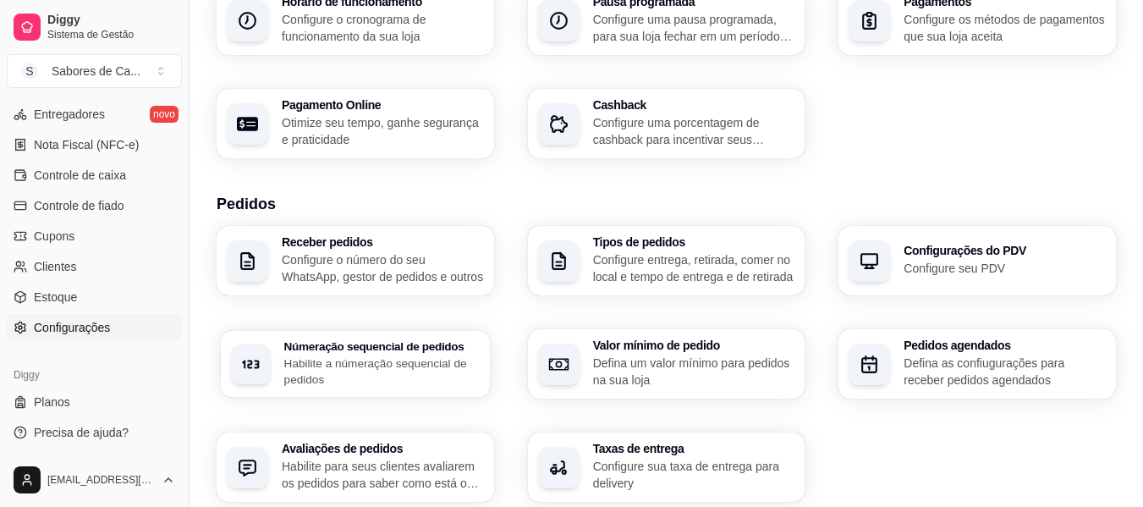
click at [444, 354] on div "Númeração sequencial de pedidos Habilite a númeração sequencial de pedidos" at bounding box center [381, 363] width 195 height 47
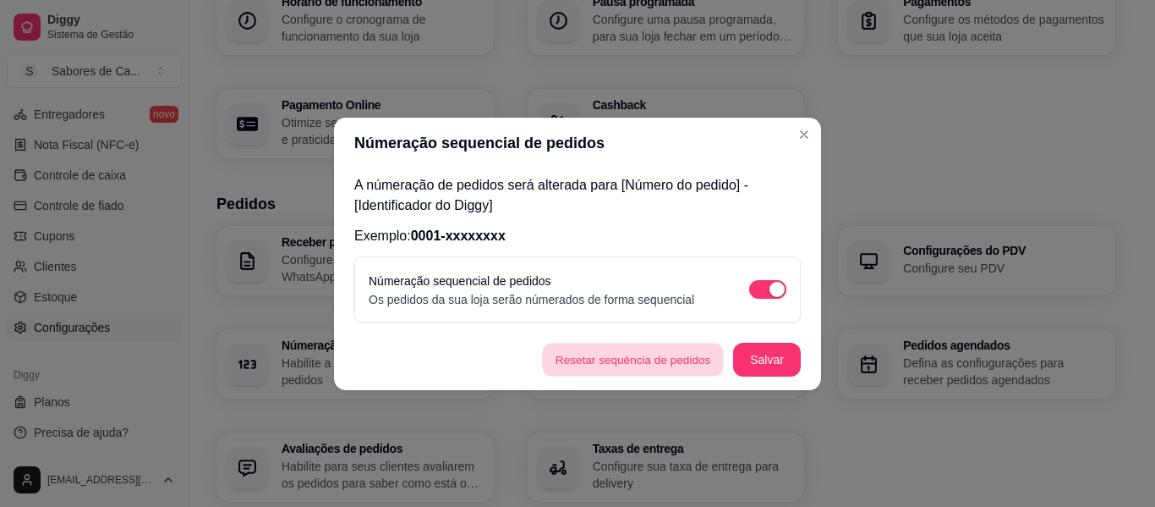
click at [591, 358] on button "Resetar sequência de pedidos" at bounding box center [633, 359] width 182 height 33
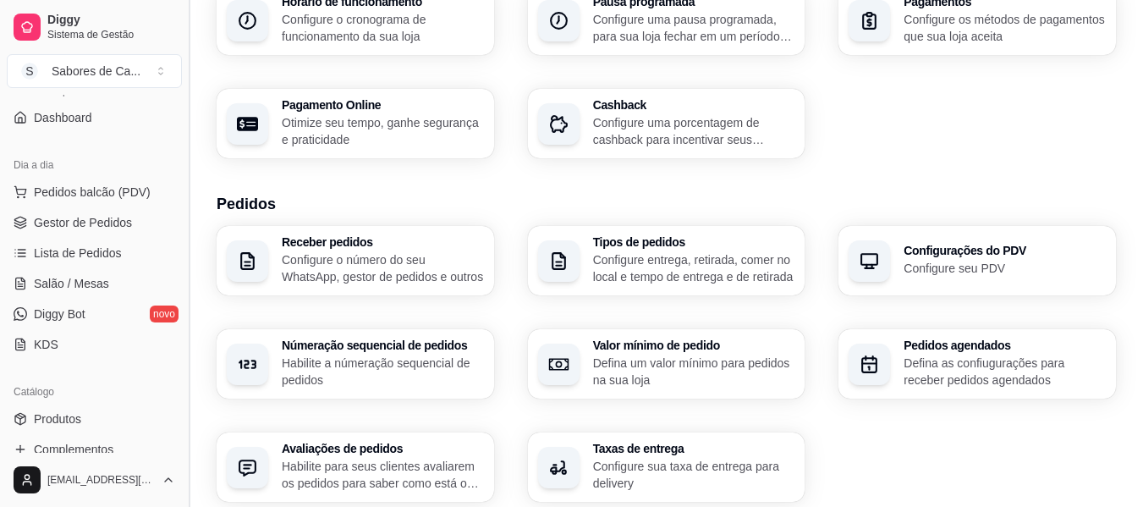
scroll to position [111, 0]
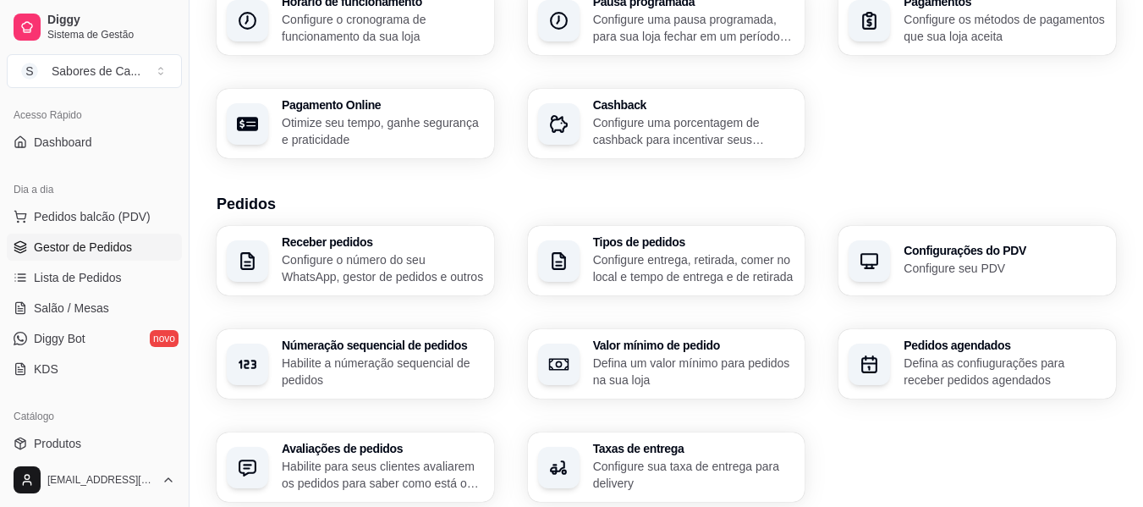
click at [130, 250] on link "Gestor de Pedidos" at bounding box center [94, 246] width 175 height 27
